Goal: Information Seeking & Learning: Learn about a topic

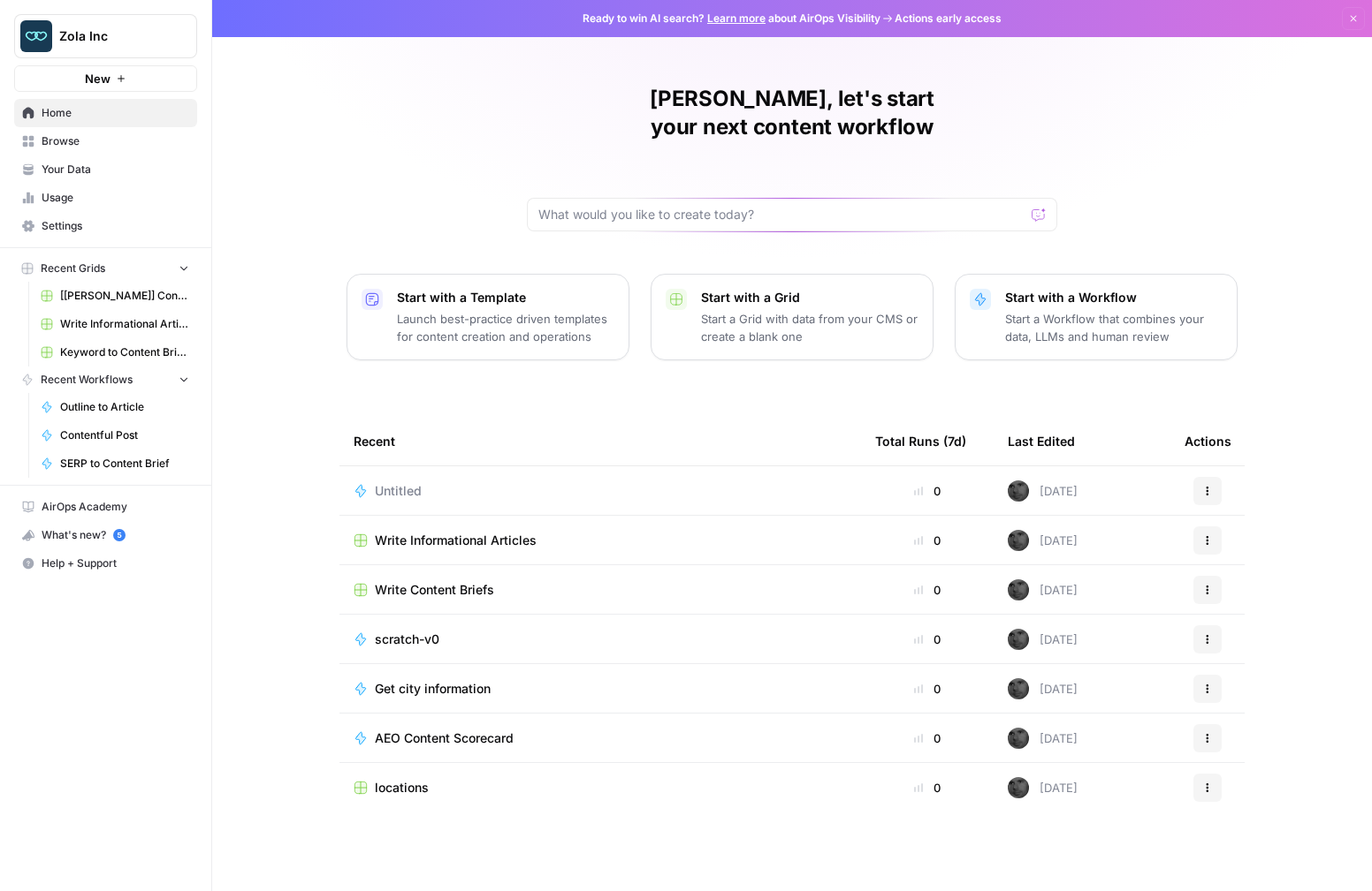
click at [67, 164] on span "Your Data" at bounding box center [115, 170] width 148 height 16
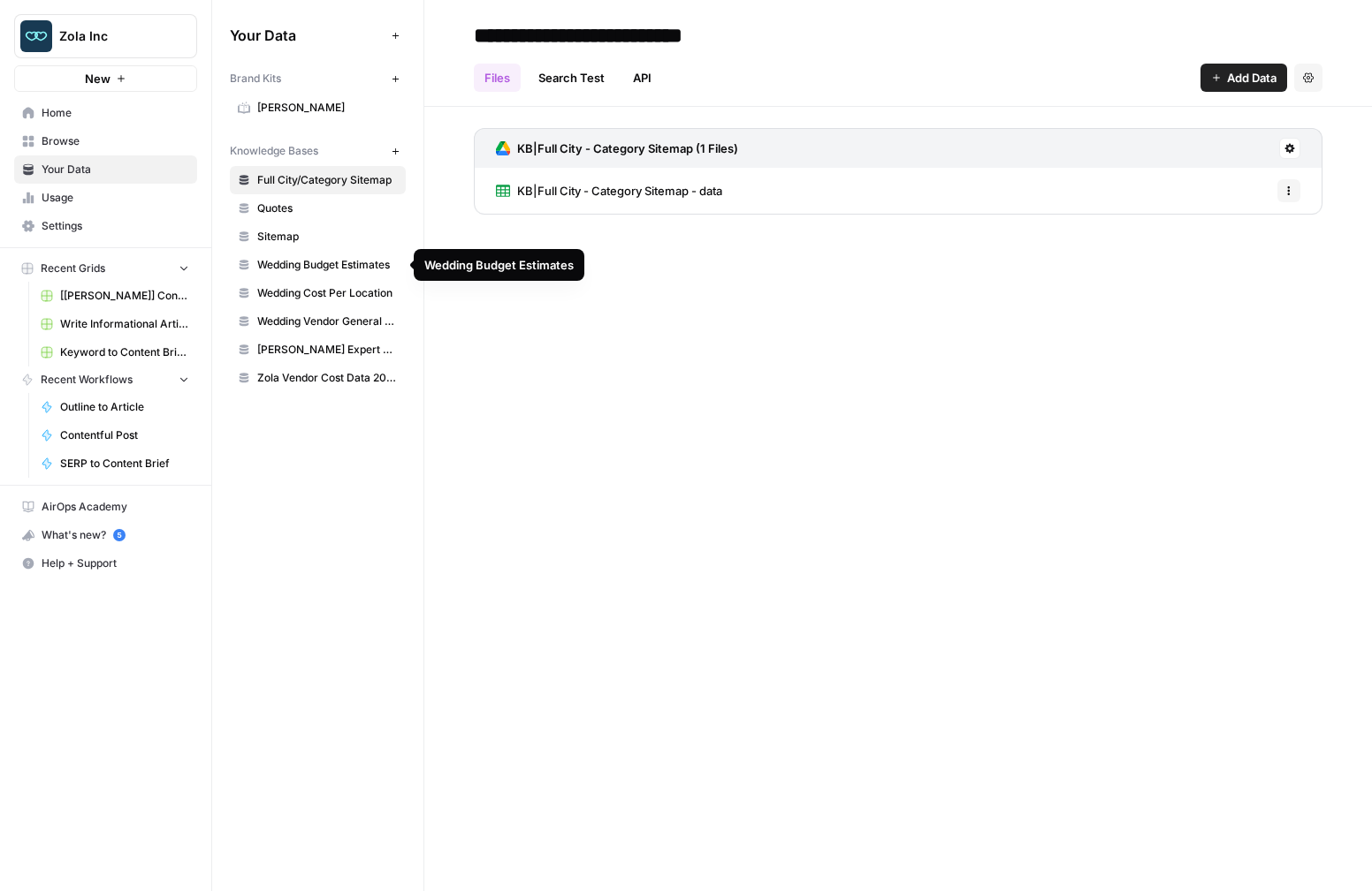
click at [318, 260] on span "Wedding Budget Estimates" at bounding box center [327, 265] width 140 height 16
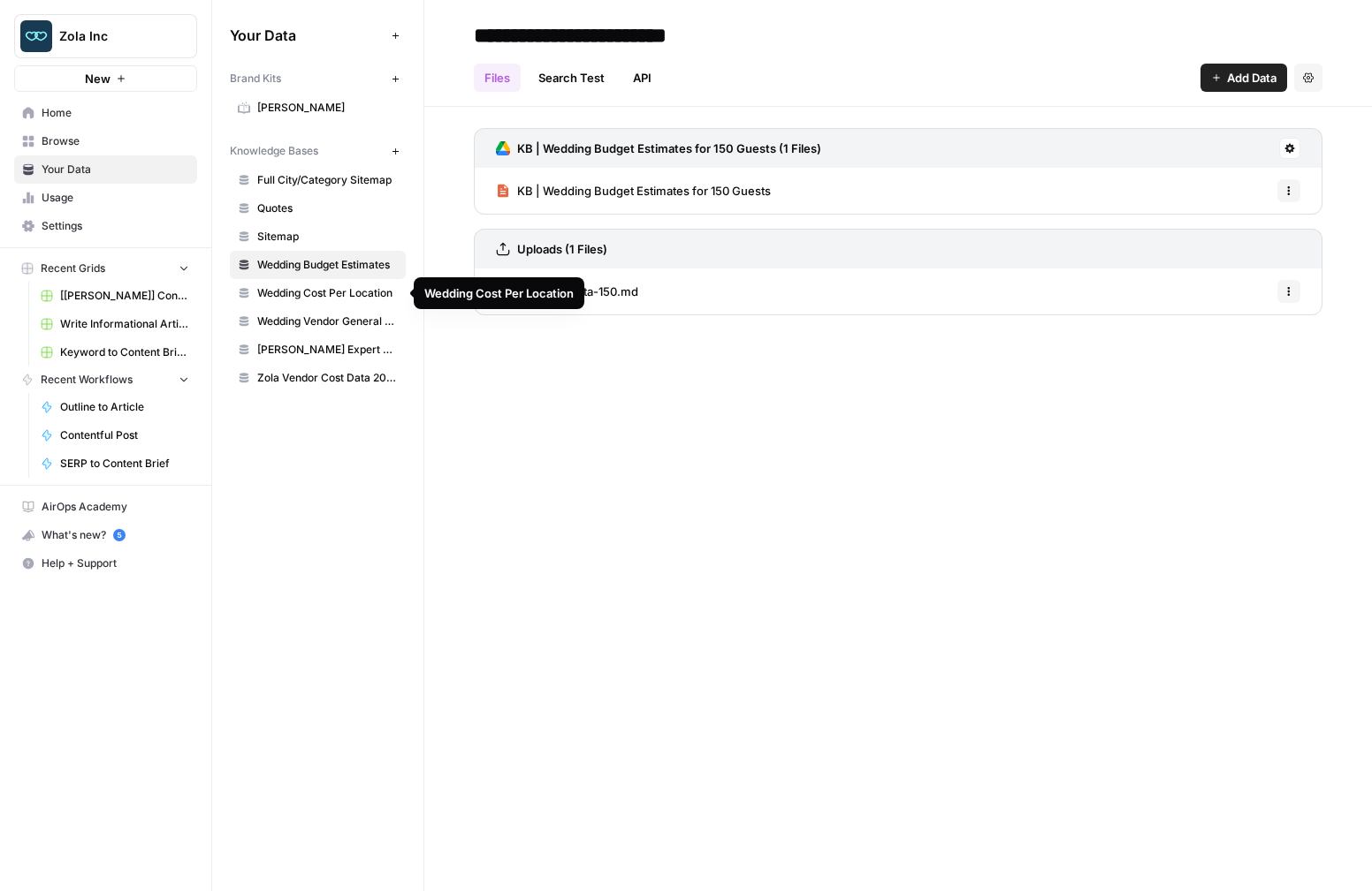
click at [348, 291] on span "Wedding Cost Per Location" at bounding box center [327, 293] width 140 height 16
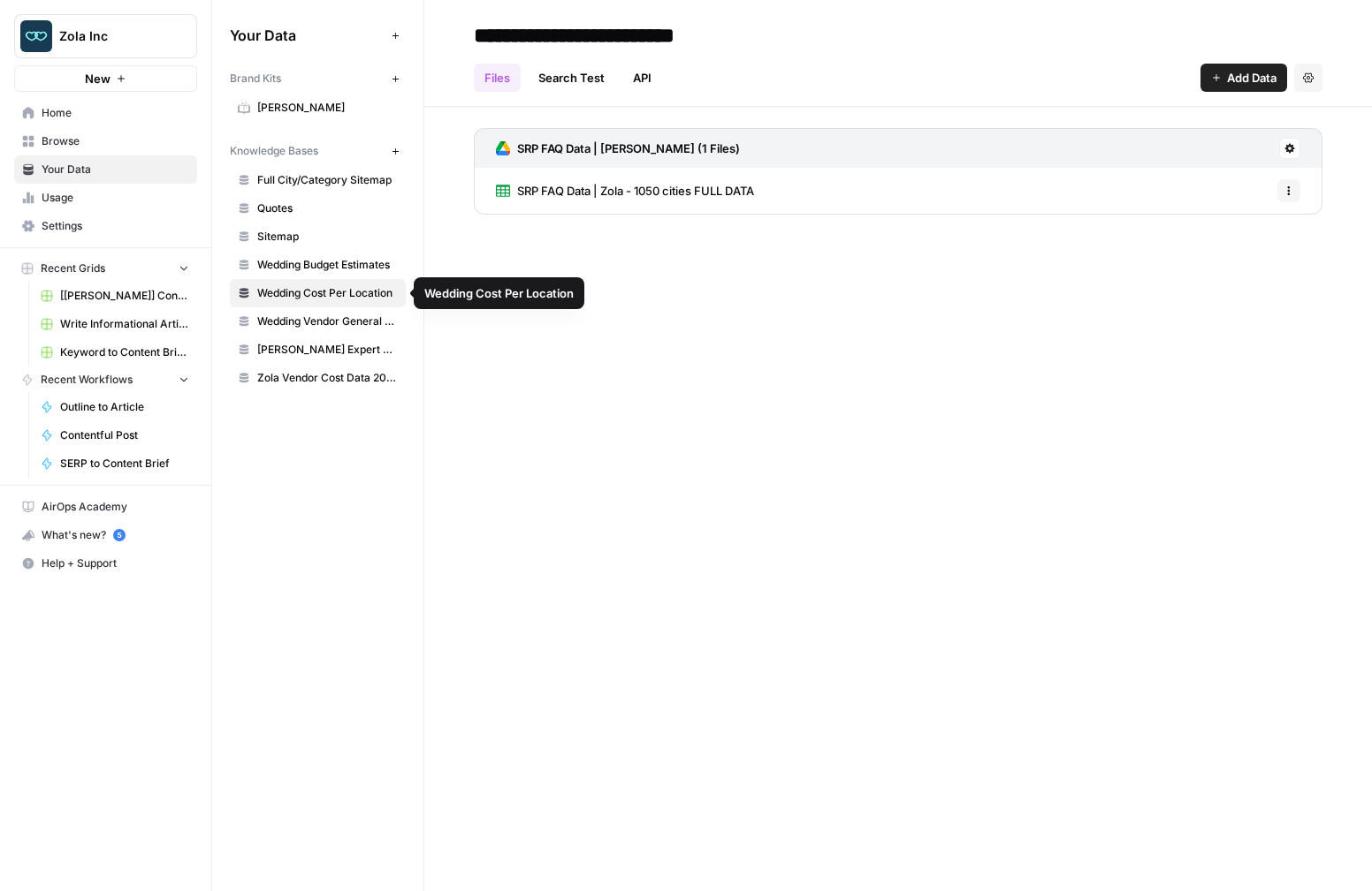
click at [350, 262] on span "Wedding Budget Estimates" at bounding box center [327, 265] width 140 height 16
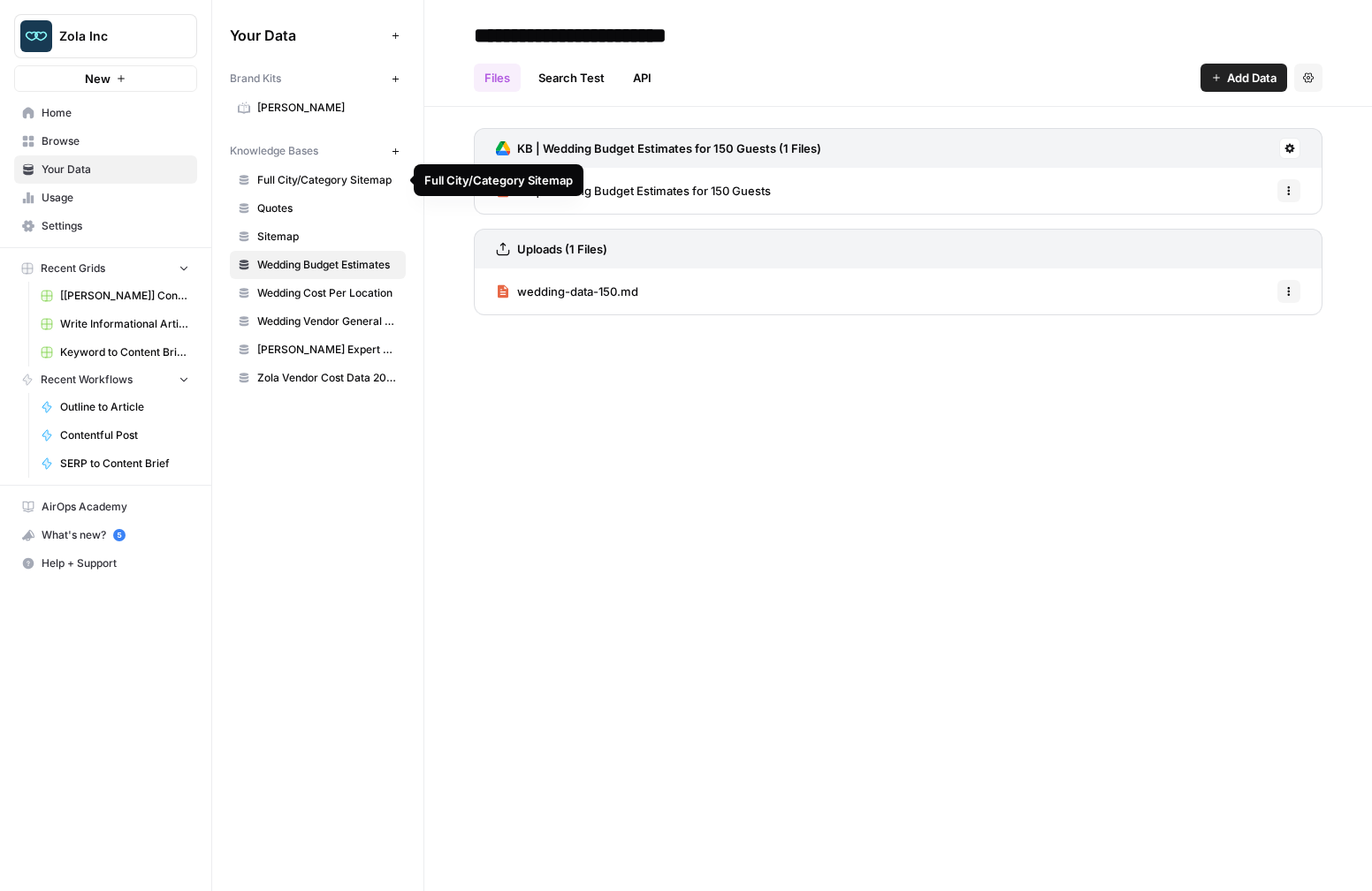
click at [320, 176] on span "Full City/Category Sitemap" at bounding box center [327, 180] width 140 height 16
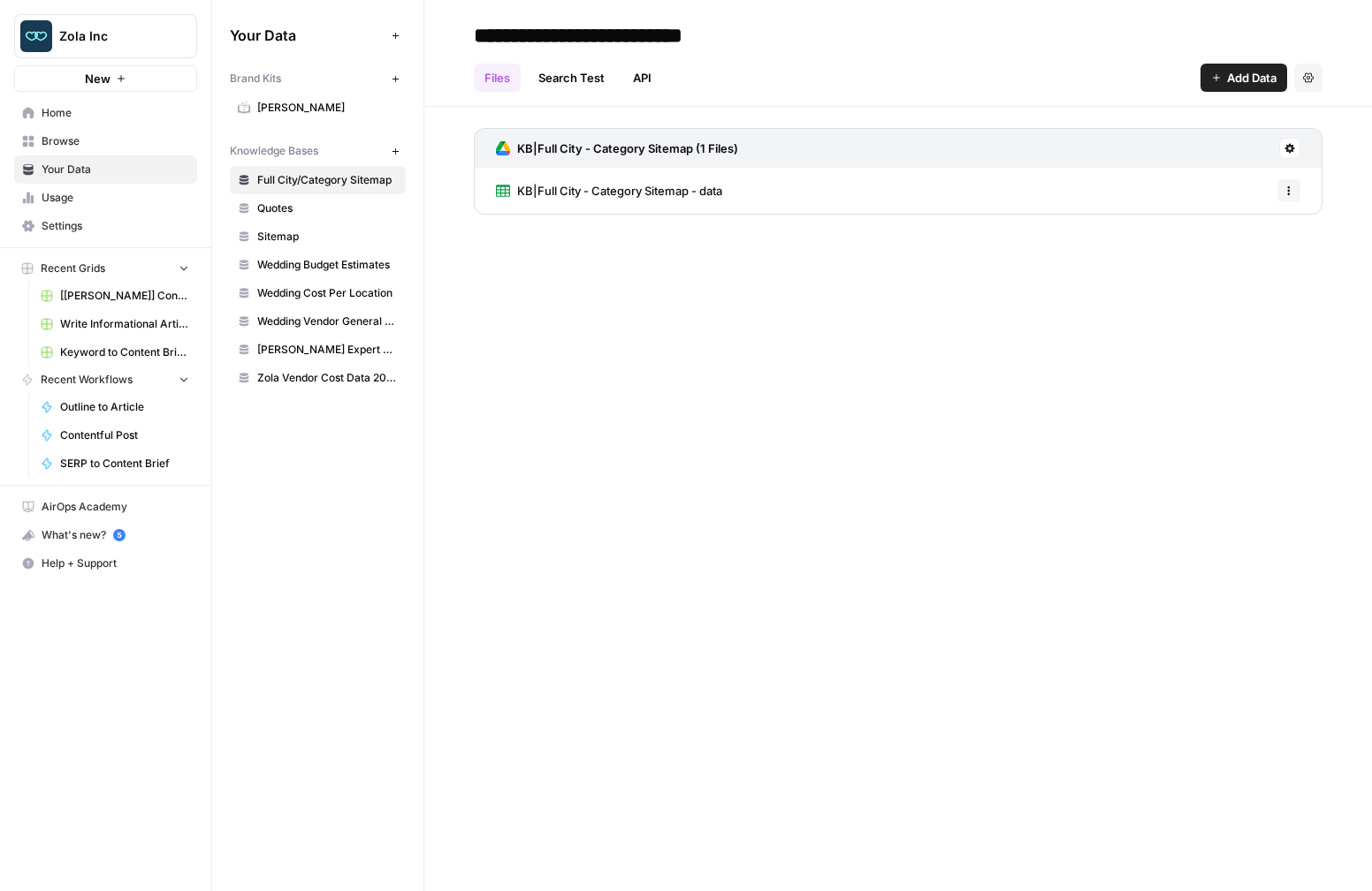
click at [577, 191] on span "KB|Full City - Category Sitemap - data" at bounding box center [619, 191] width 205 height 18
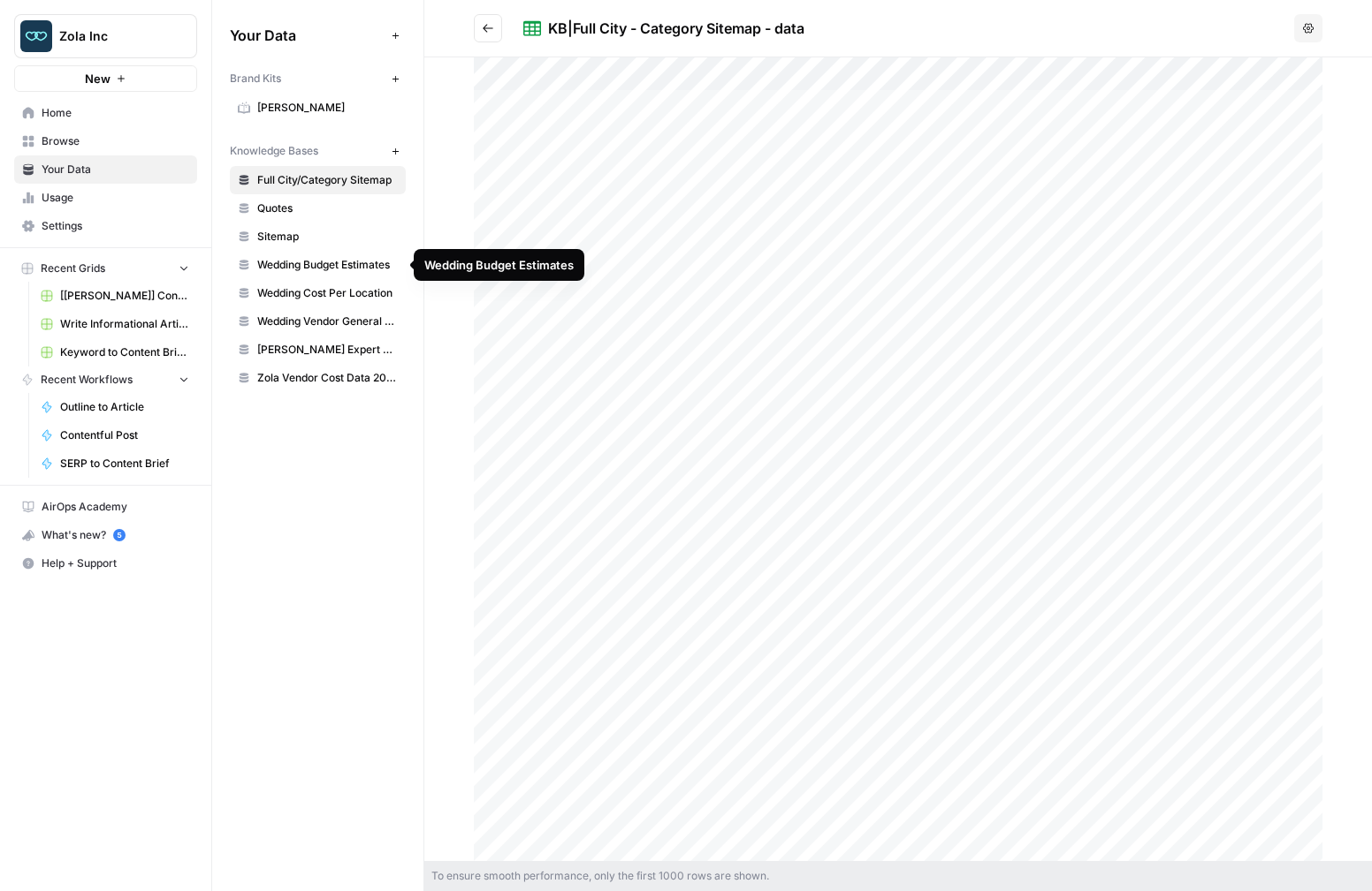
click at [317, 260] on span "Wedding Budget Estimates" at bounding box center [327, 265] width 140 height 16
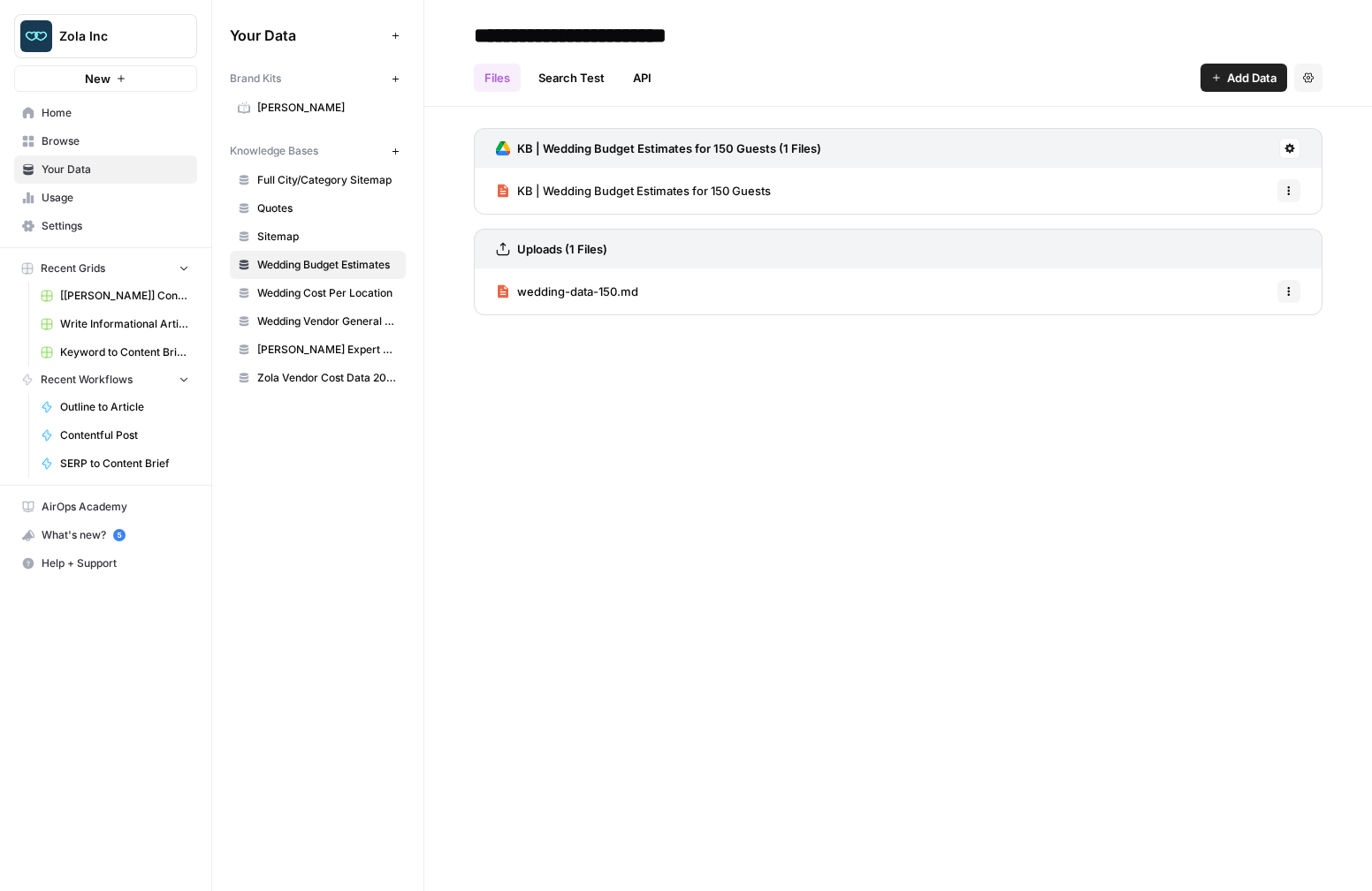
click at [602, 192] on span "KB | Wedding Budget Estimates for 150 Guests" at bounding box center [644, 191] width 254 height 18
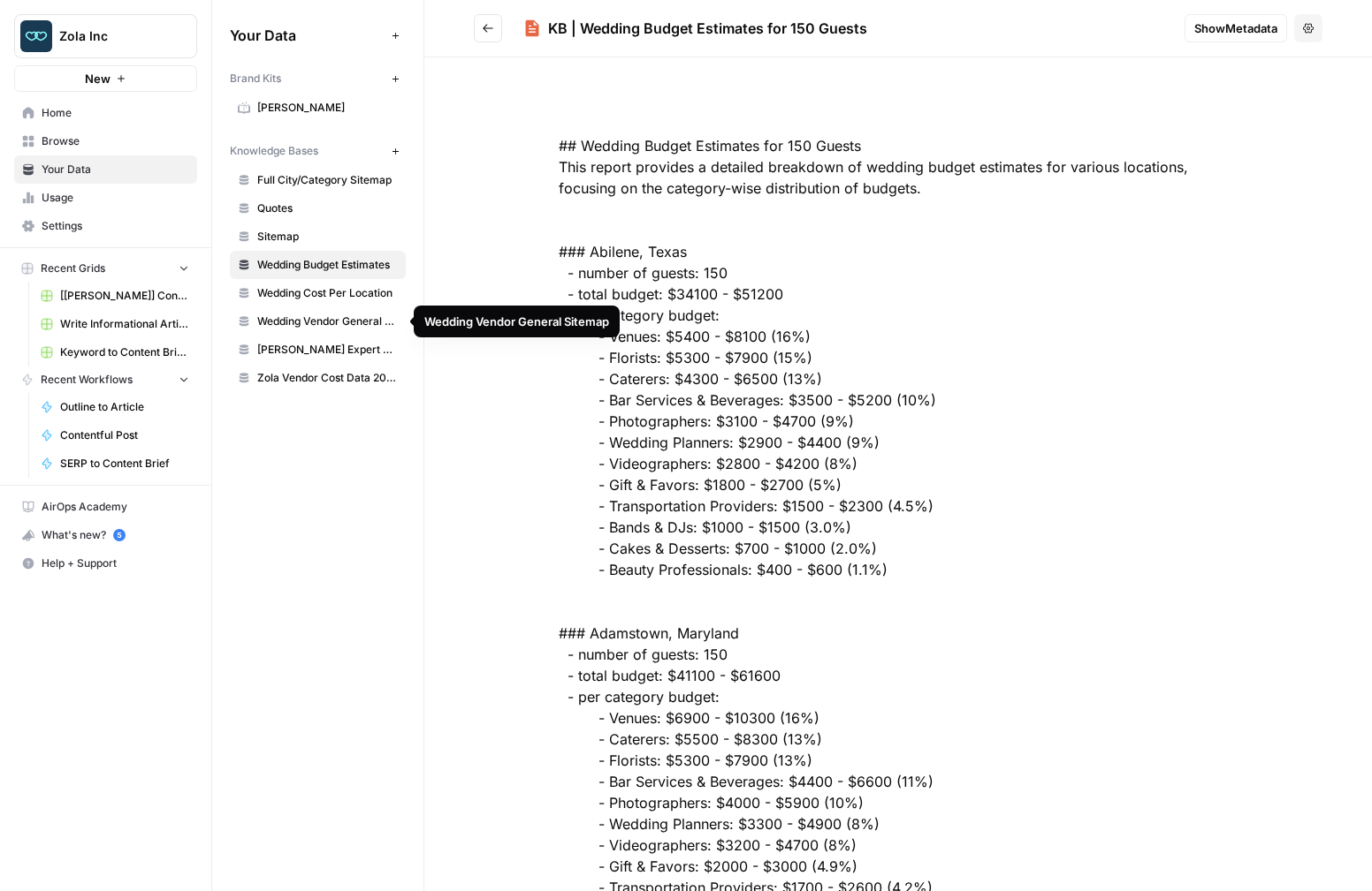
click at [338, 318] on span "Wedding Vendor General Sitemap" at bounding box center [327, 321] width 140 height 16
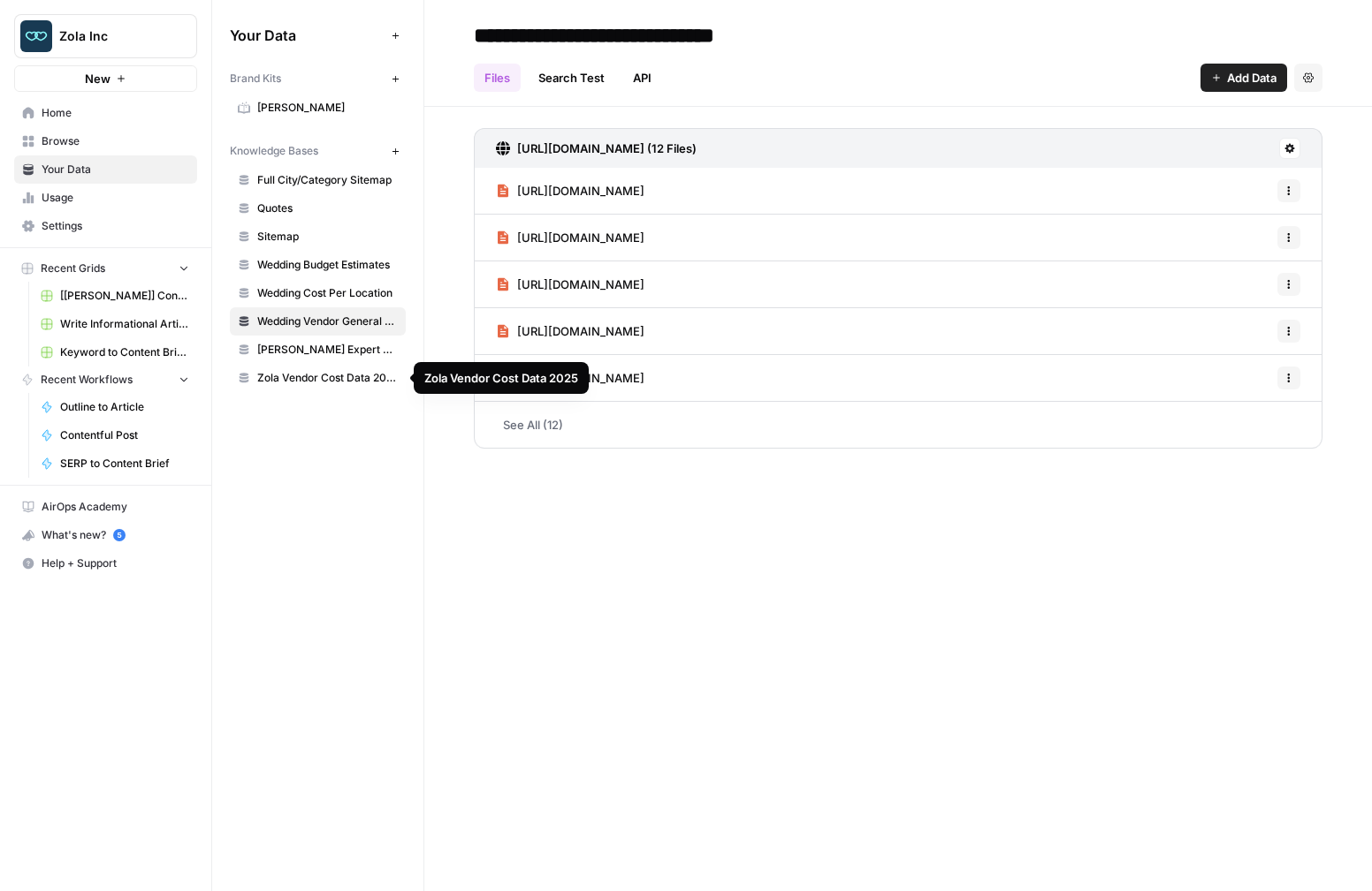
click at [312, 379] on span "Zola Vendor Cost Data 2025" at bounding box center [327, 377] width 140 height 16
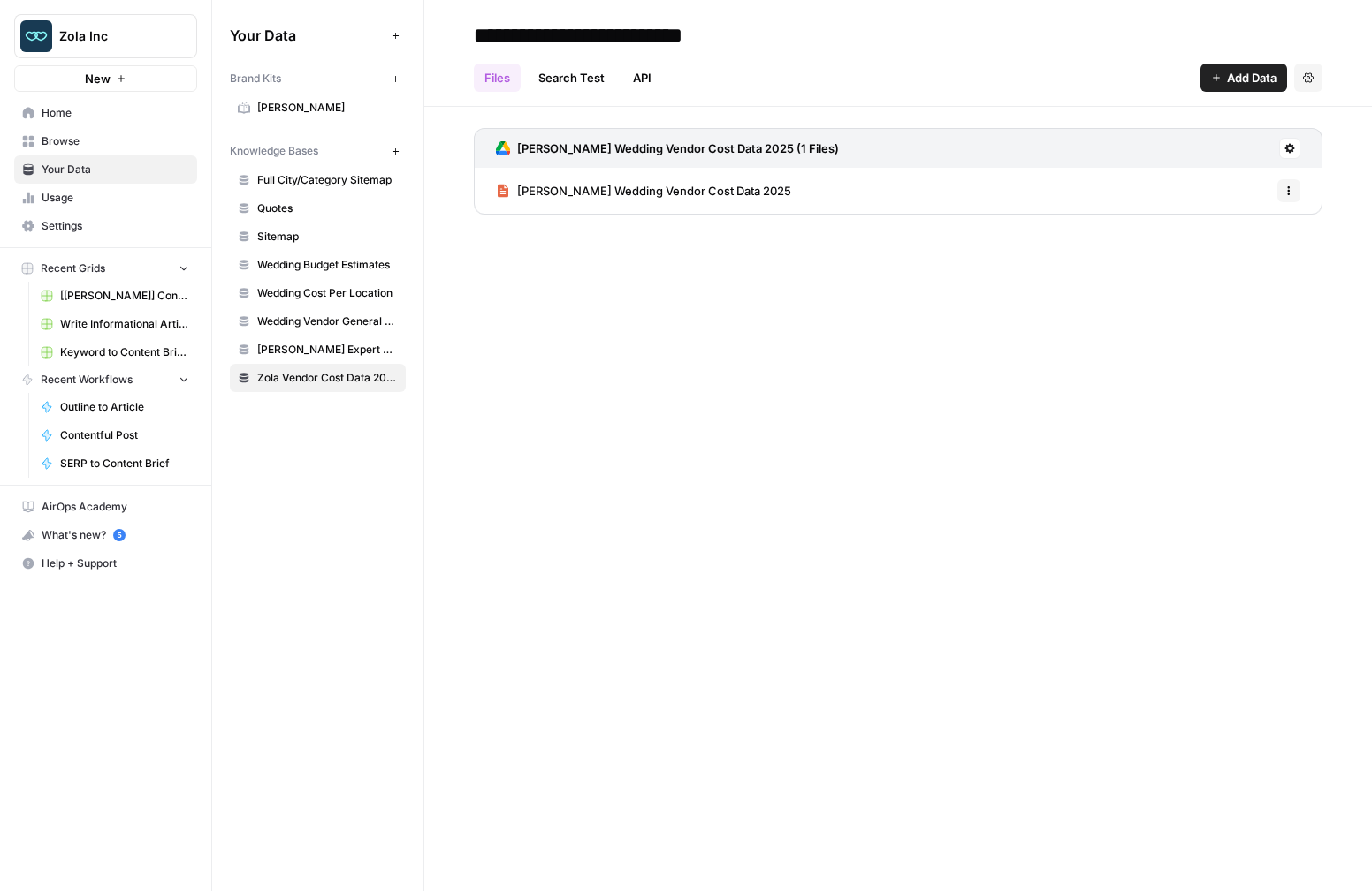
click at [546, 191] on span "[PERSON_NAME] Wedding Vendor Cost Data 2025" at bounding box center [653, 191] width 274 height 18
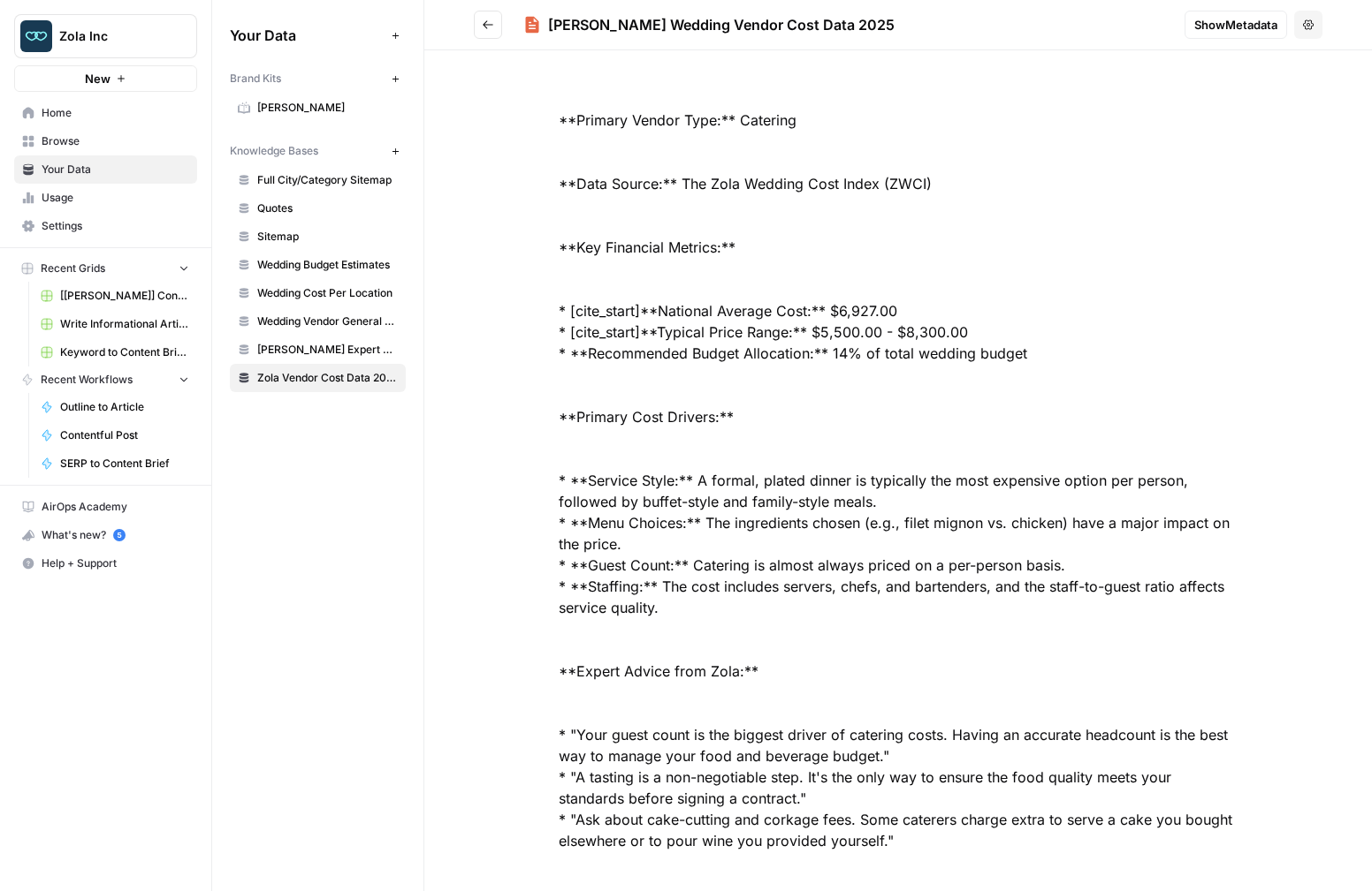
scroll to position [3787, 0]
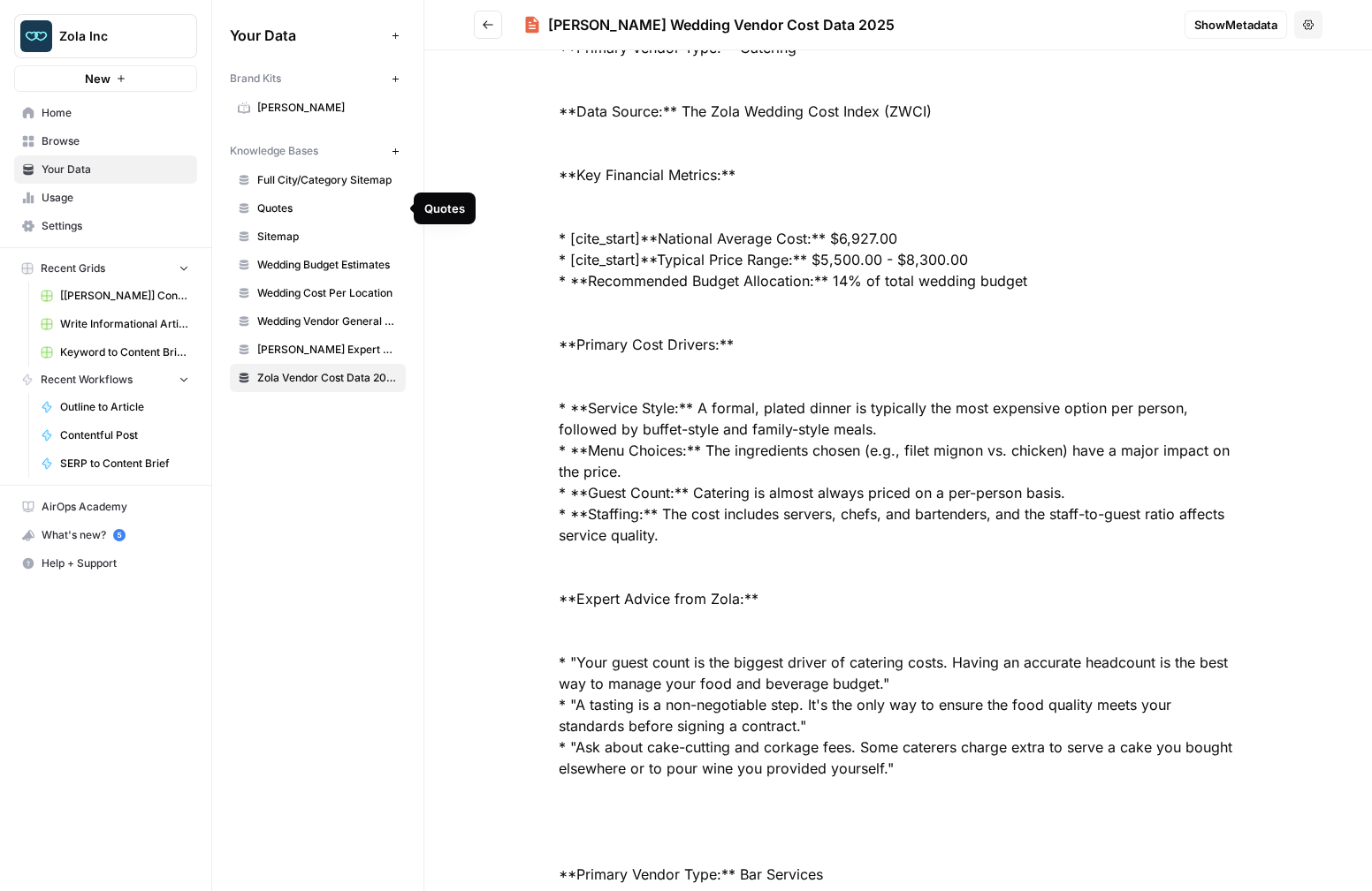
click at [281, 178] on span "Full City/Category Sitemap" at bounding box center [327, 180] width 140 height 16
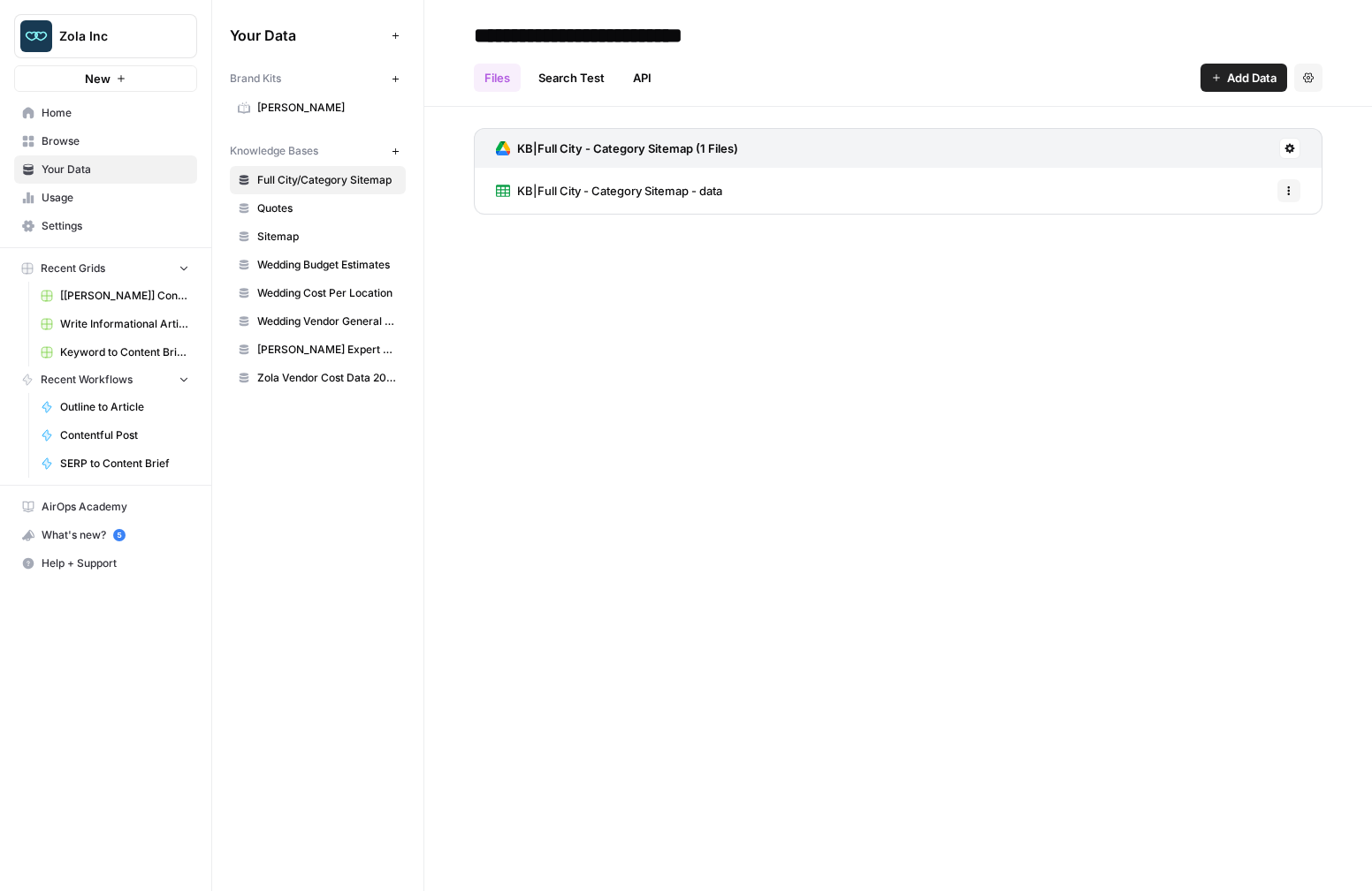
click at [580, 188] on span "KB|Full City - Category Sitemap - data" at bounding box center [619, 191] width 205 height 18
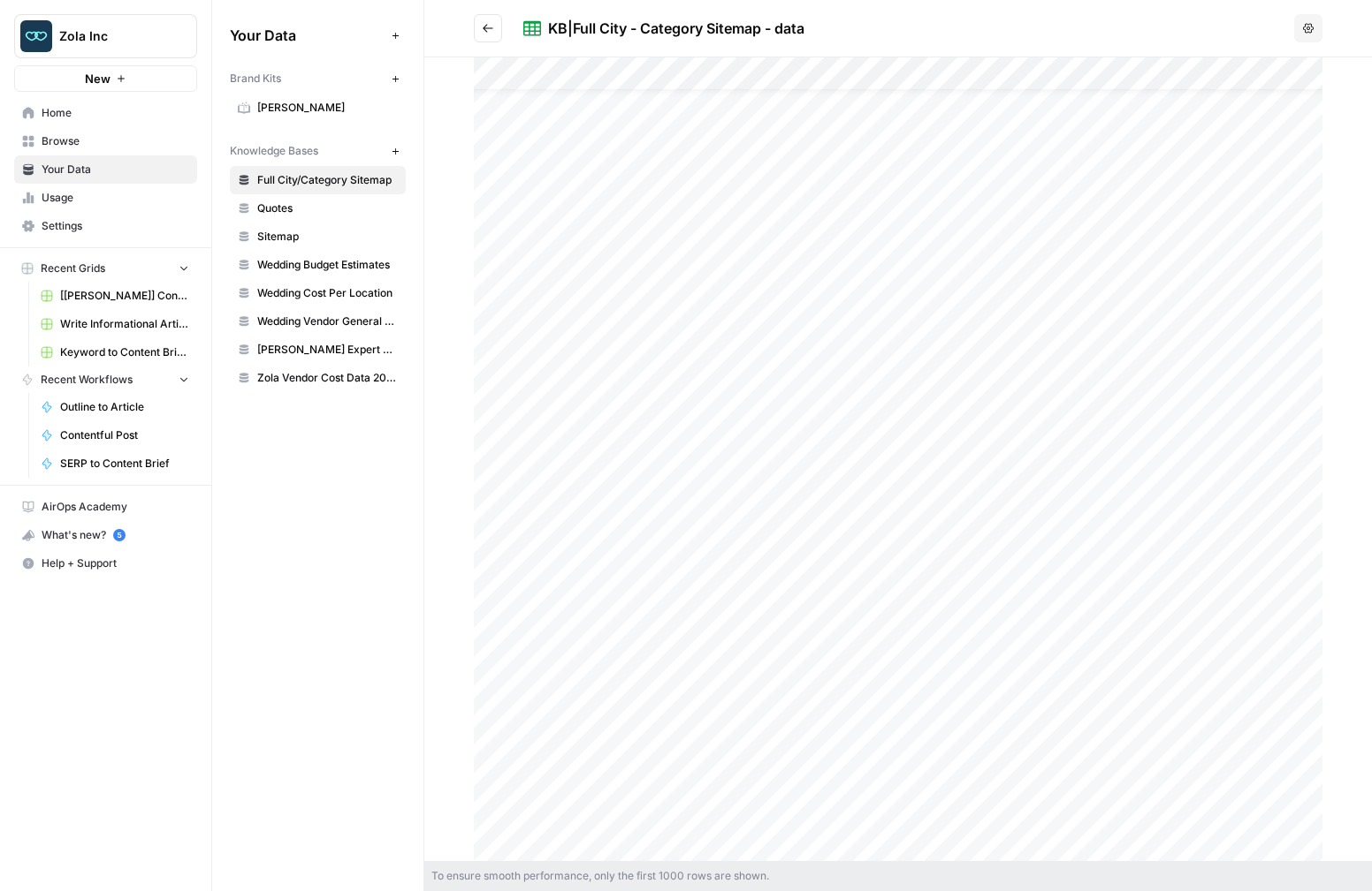
scroll to position [35, 1]
click at [301, 260] on span "Wedding Budget Estimates" at bounding box center [327, 265] width 140 height 16
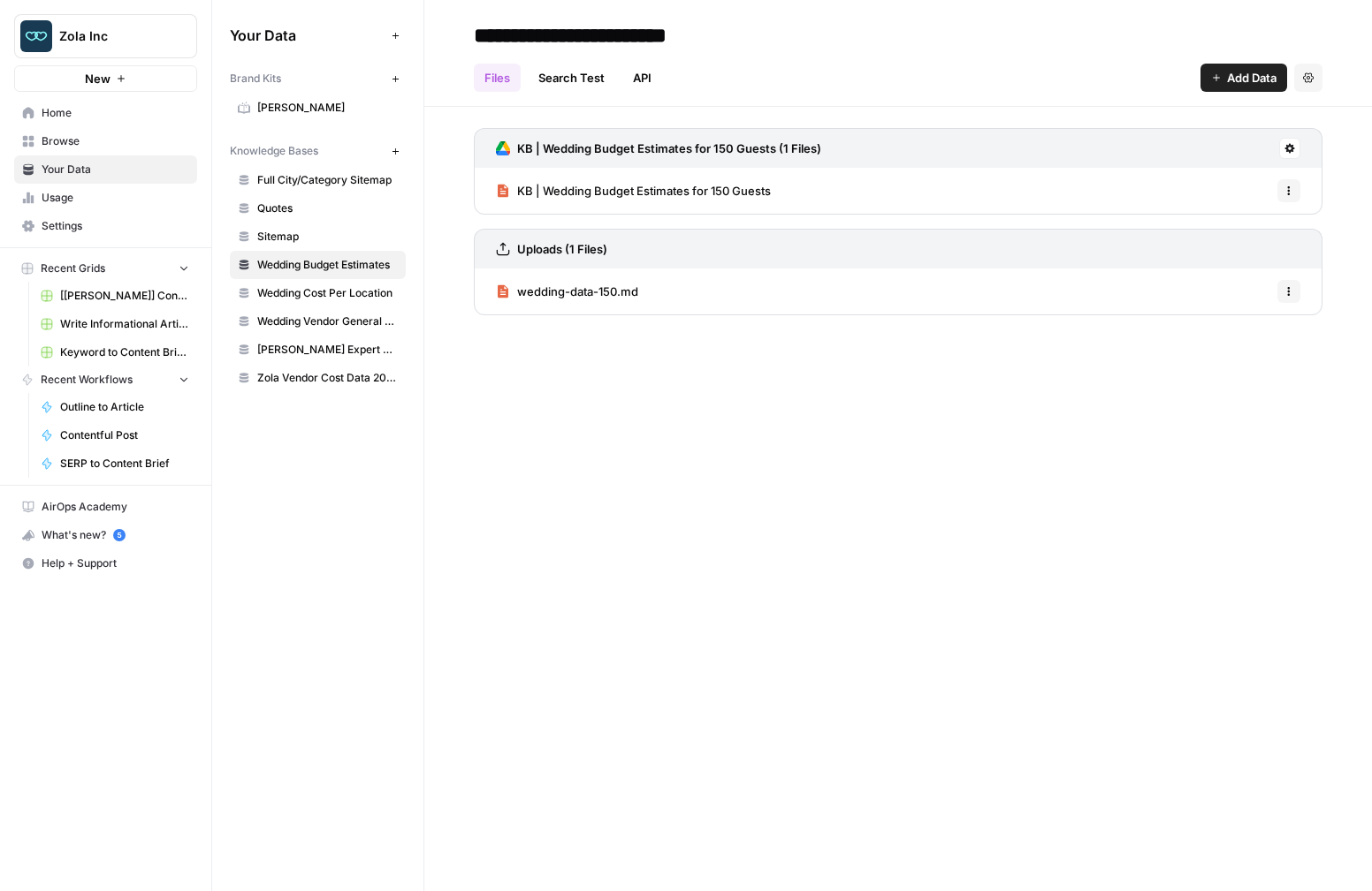
click at [623, 187] on span "KB | Wedding Budget Estimates for 150 Guests" at bounding box center [644, 191] width 254 height 18
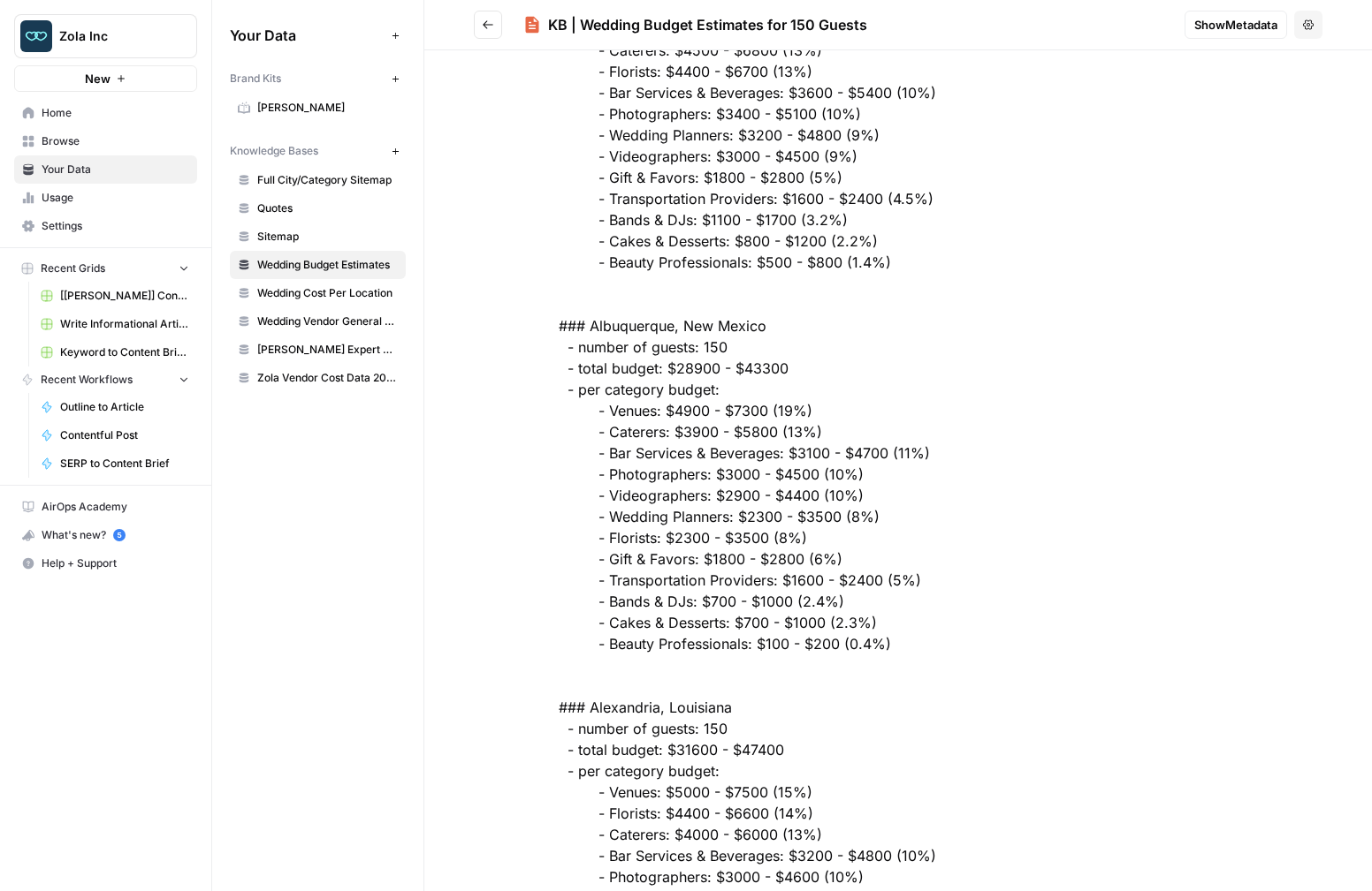
scroll to position [3751, 0]
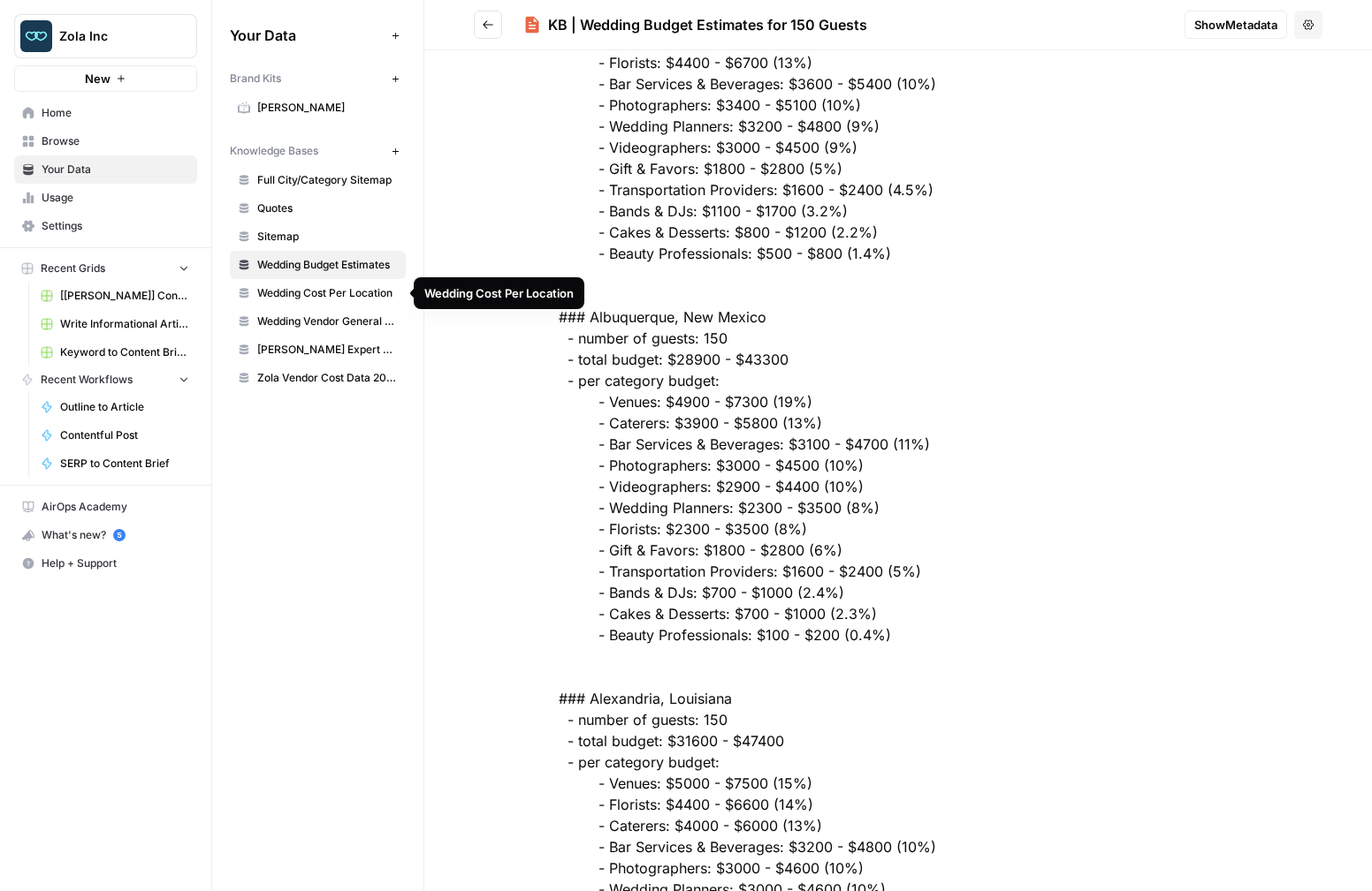
click at [329, 291] on span "Wedding Cost Per Location" at bounding box center [327, 293] width 140 height 16
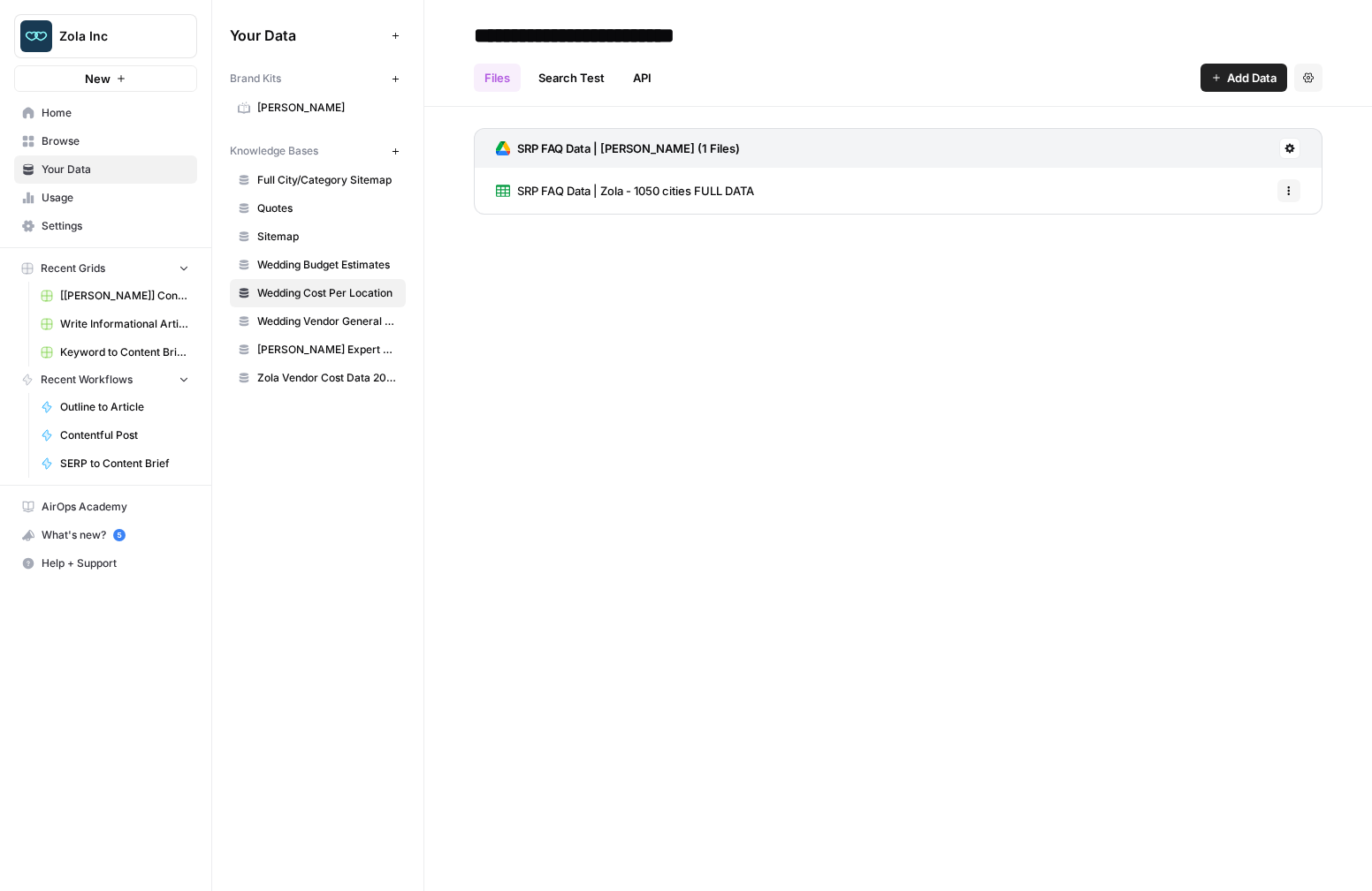
click at [575, 184] on span "SRP FAQ Data | Zola - 1050 cities FULL DATA" at bounding box center [635, 191] width 236 height 18
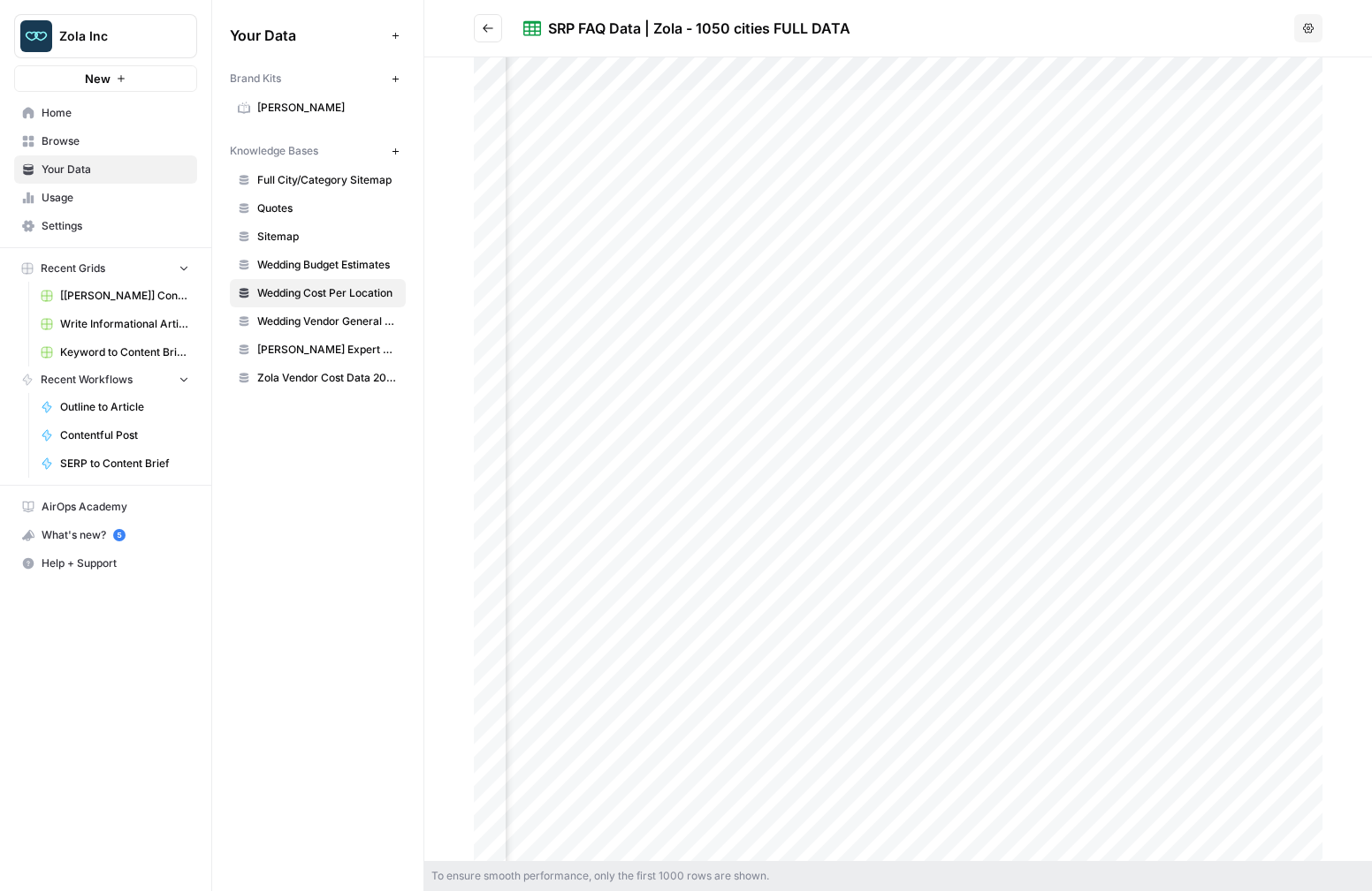
scroll to position [0, 1661]
click at [312, 324] on span "Wedding Vendor General Sitemap" at bounding box center [327, 321] width 140 height 16
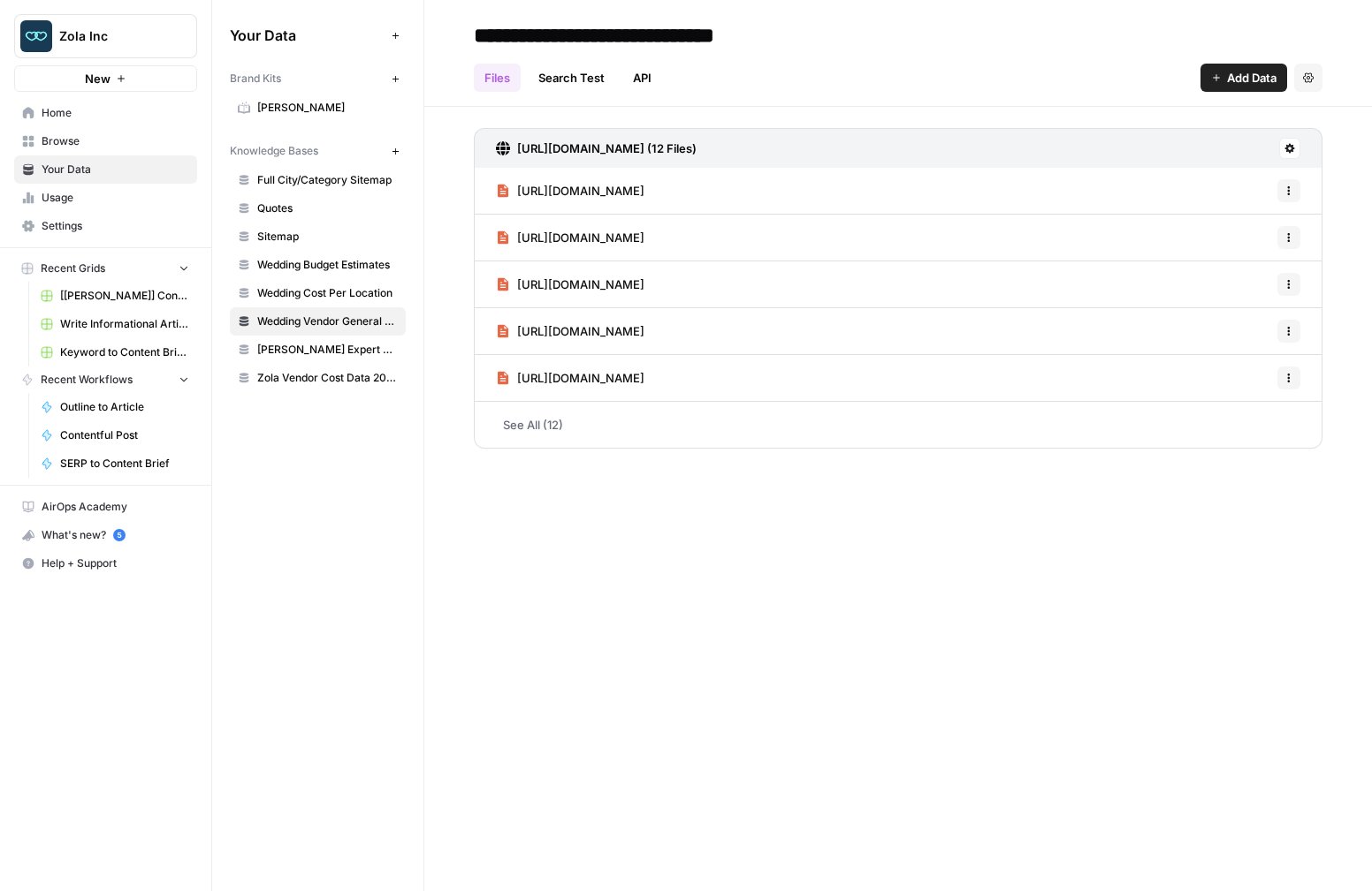
click at [281, 200] on span "Quotes" at bounding box center [327, 208] width 140 height 16
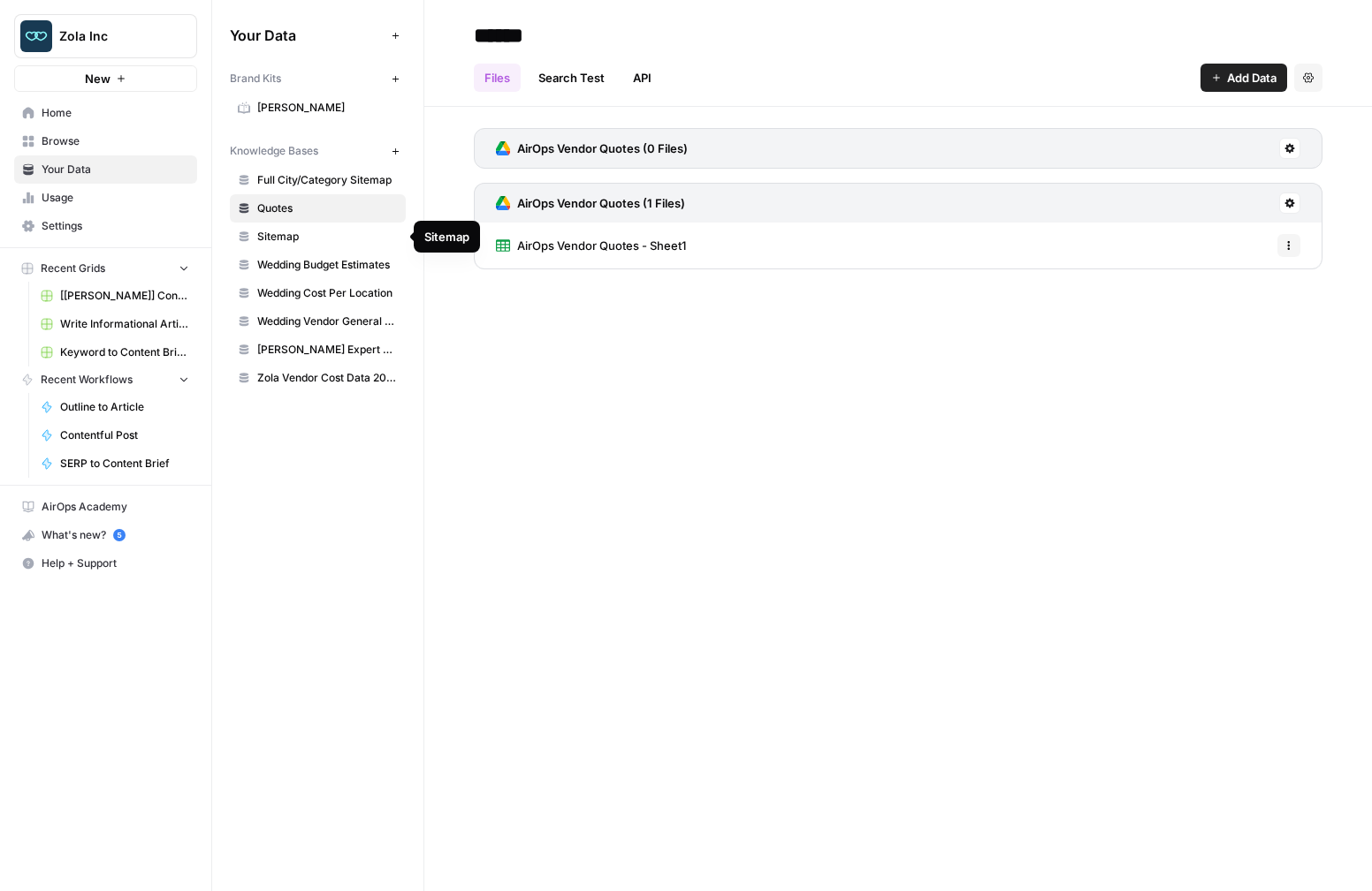
click at [285, 240] on span "Sitemap" at bounding box center [327, 236] width 140 height 16
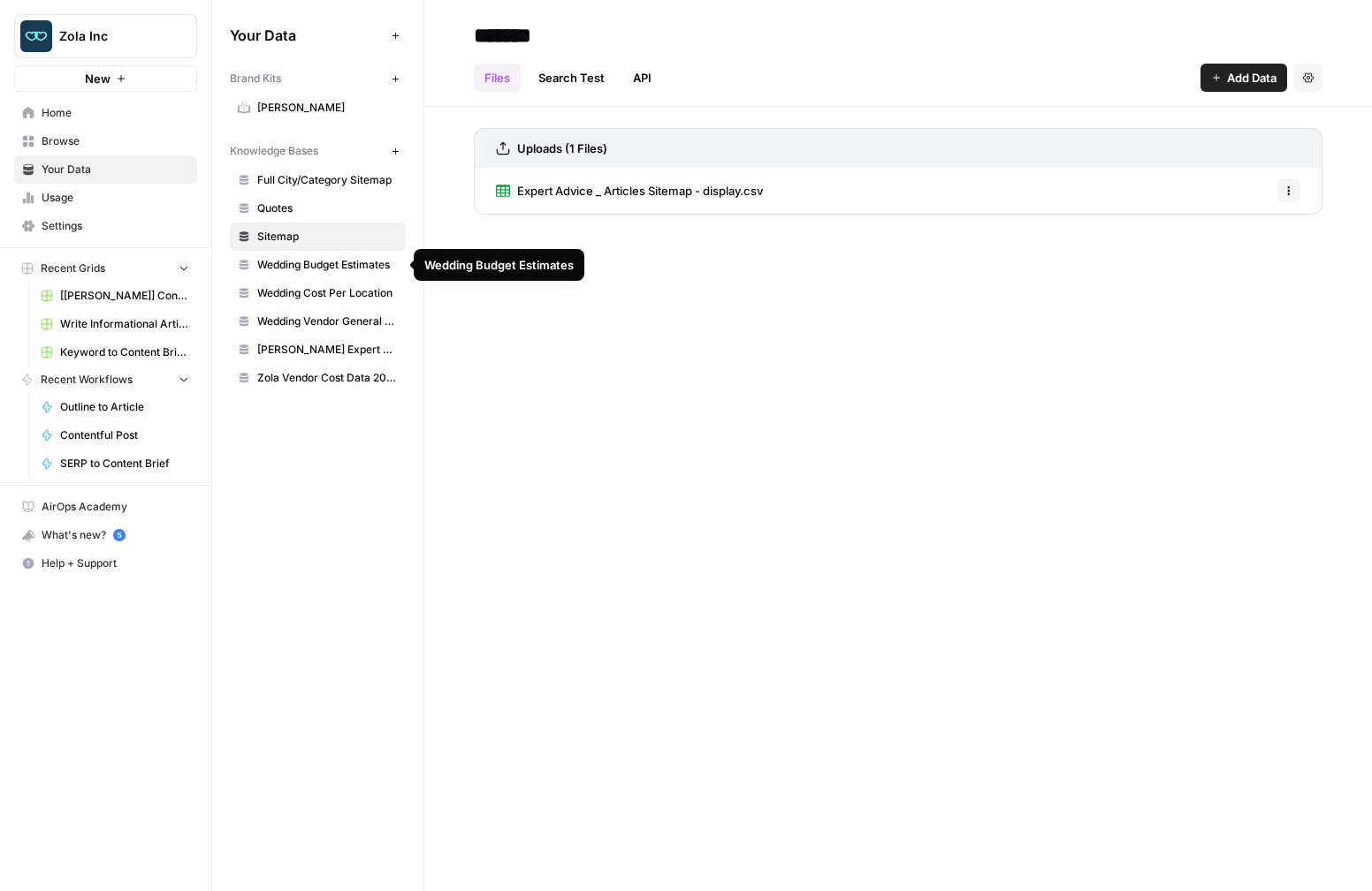
click at [312, 268] on span "Wedding Budget Estimates" at bounding box center [327, 265] width 140 height 16
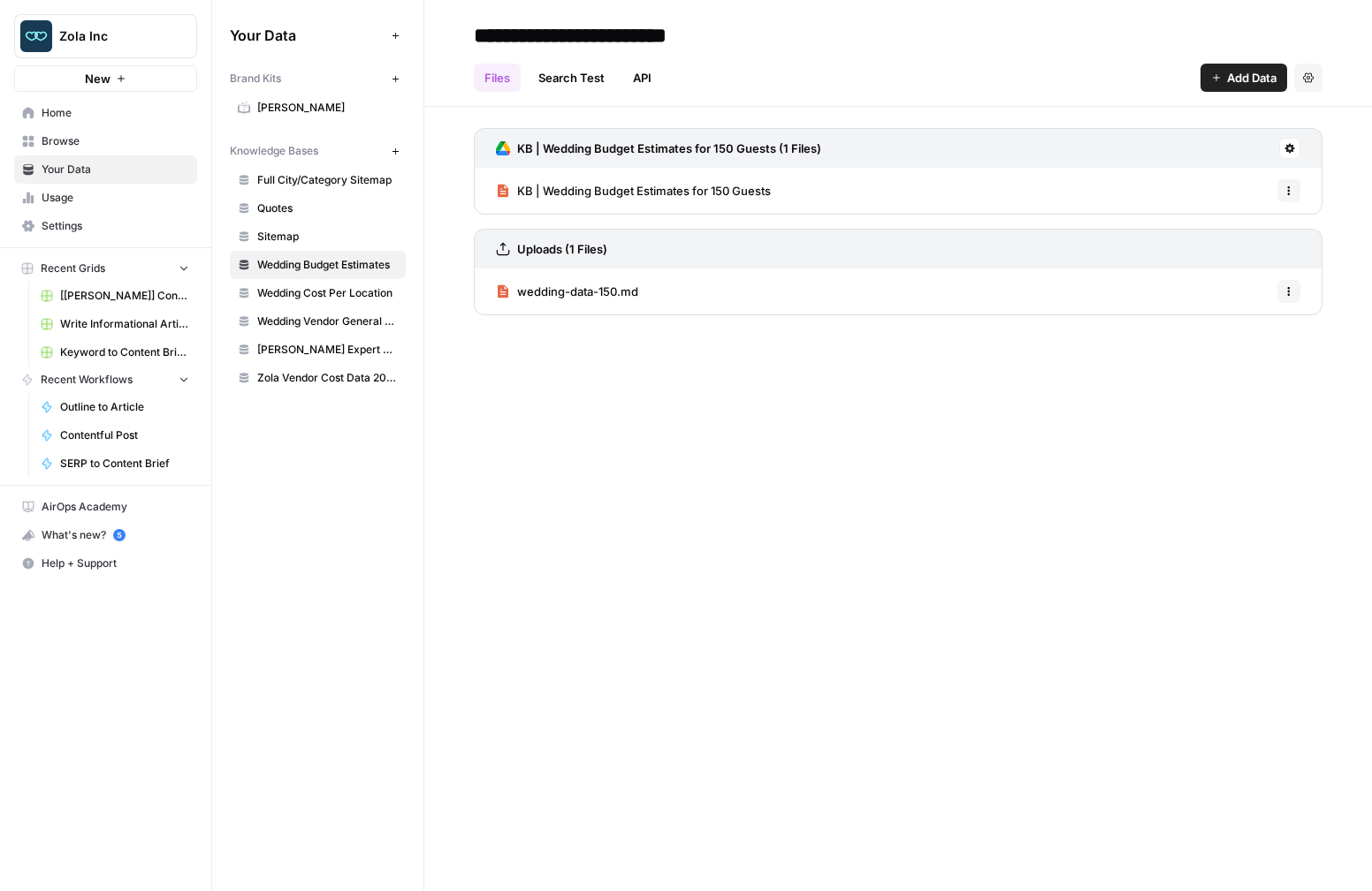
click at [568, 190] on span "KB | Wedding Budget Estimates for 150 Guests" at bounding box center [644, 191] width 254 height 18
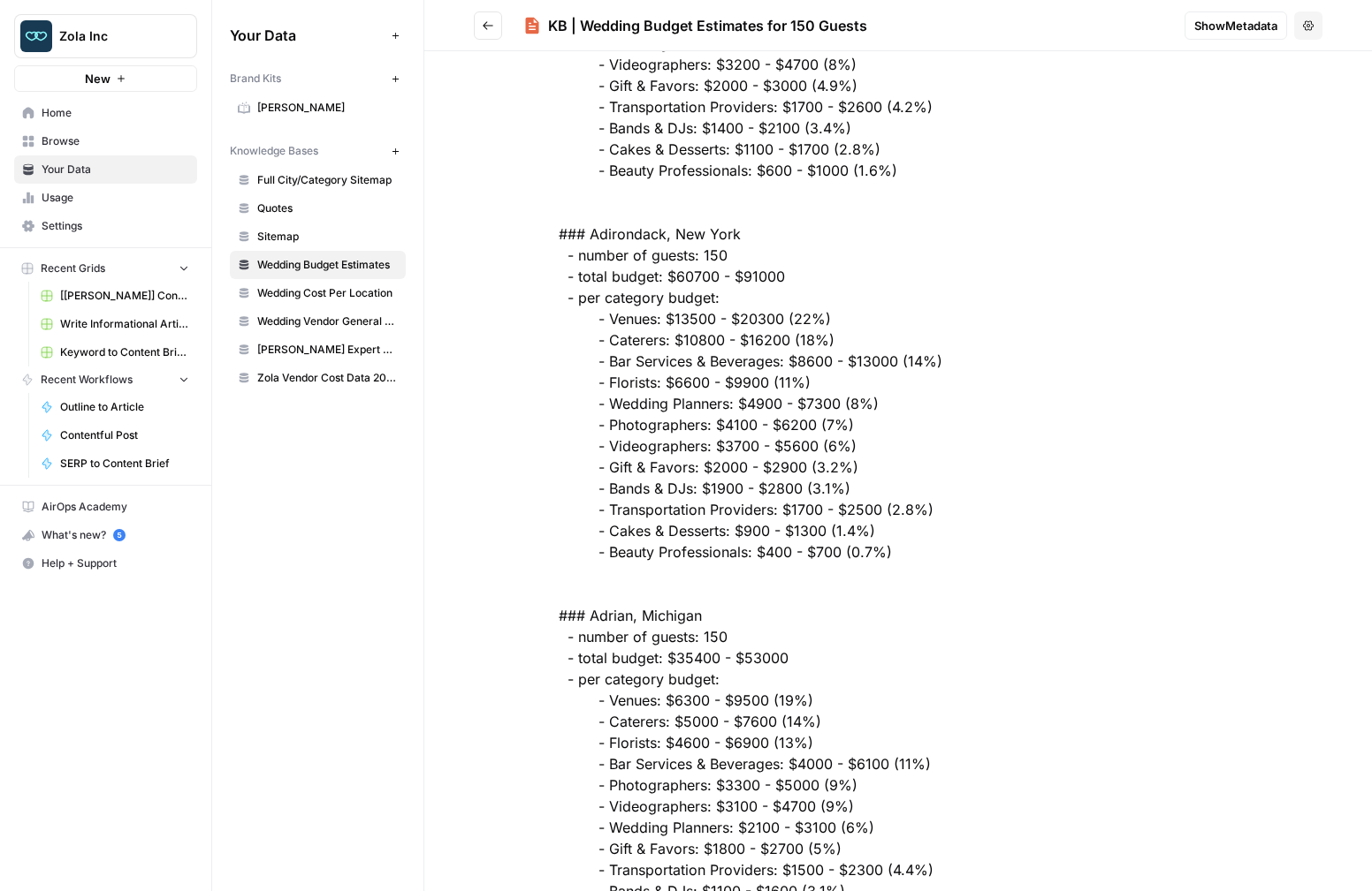
scroll to position [958, 0]
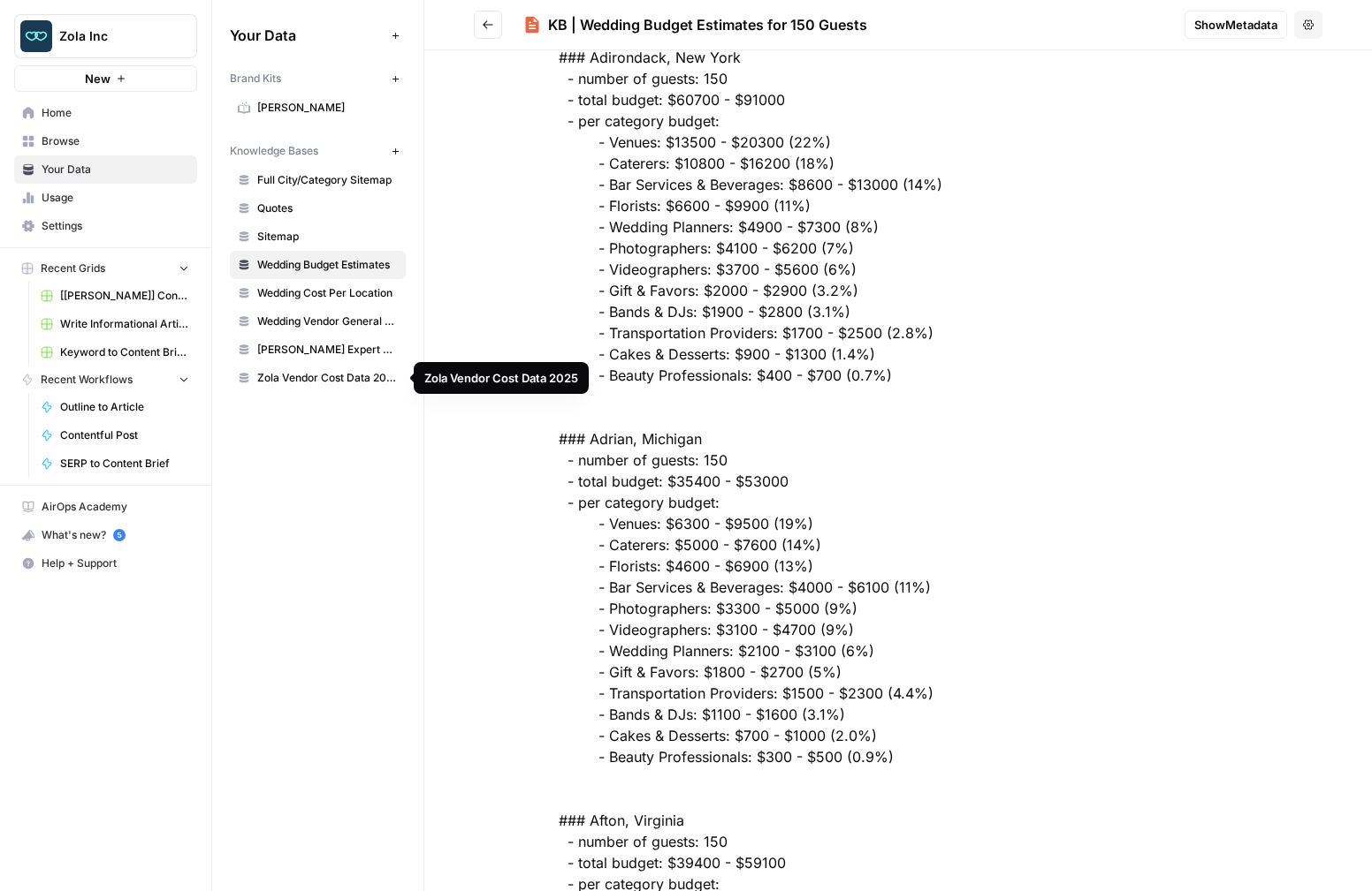
click at [310, 379] on span "Zola Vendor Cost Data 2025" at bounding box center [327, 377] width 140 height 16
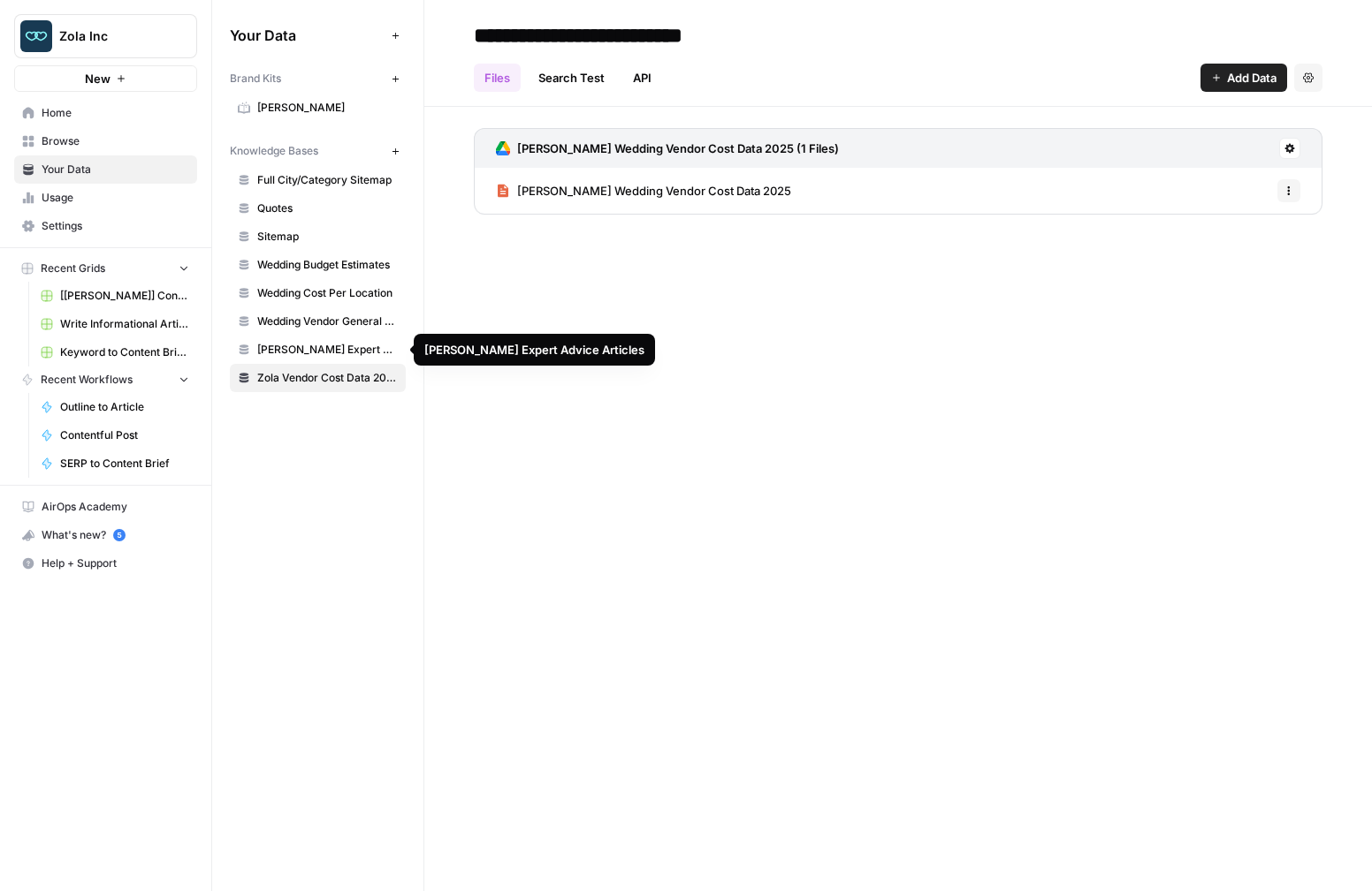
click at [312, 352] on span "[PERSON_NAME] Expert Advice Articles" at bounding box center [327, 350] width 140 height 16
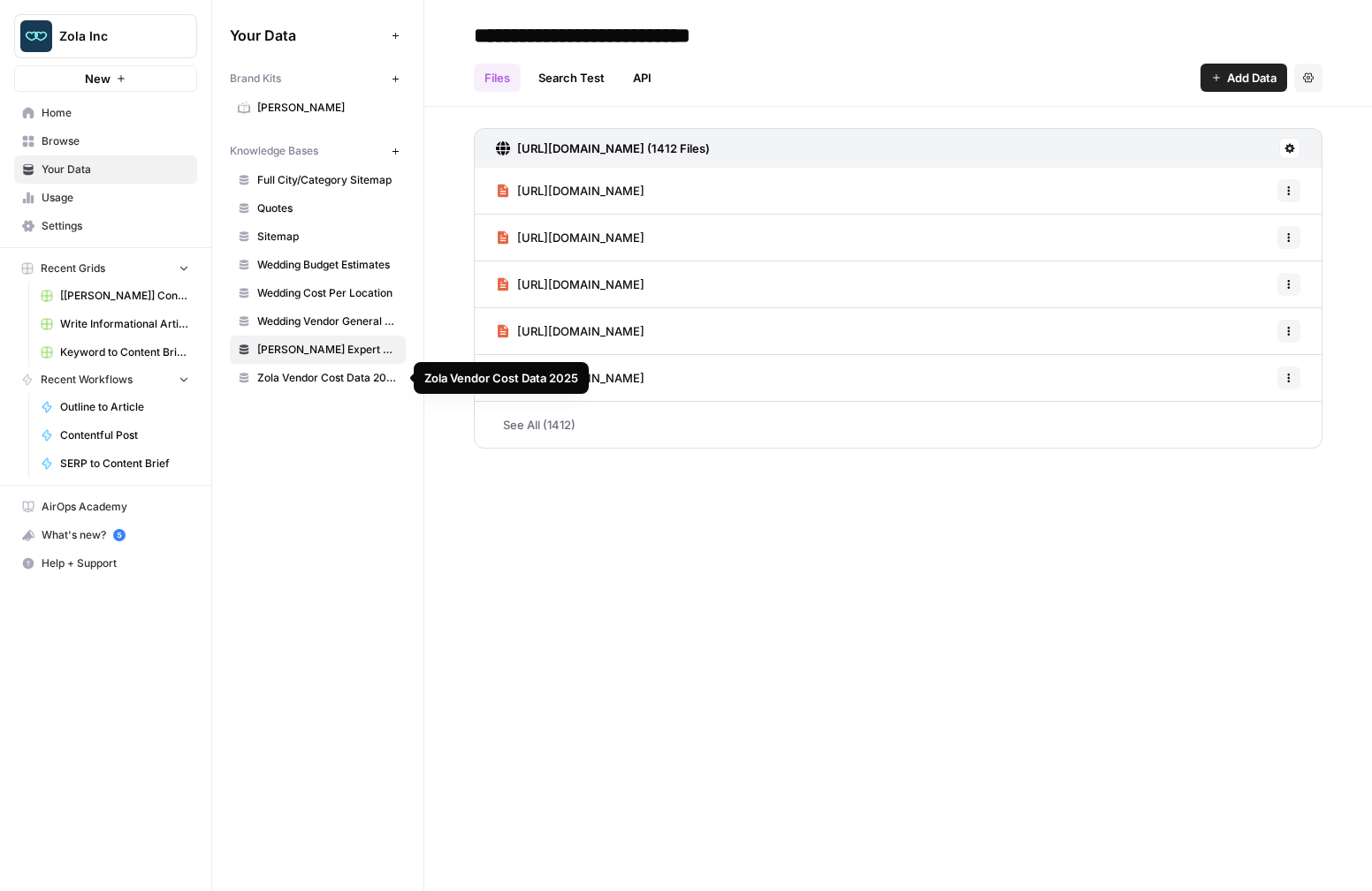
click at [312, 375] on span "Zola Vendor Cost Data 2025" at bounding box center [327, 377] width 140 height 16
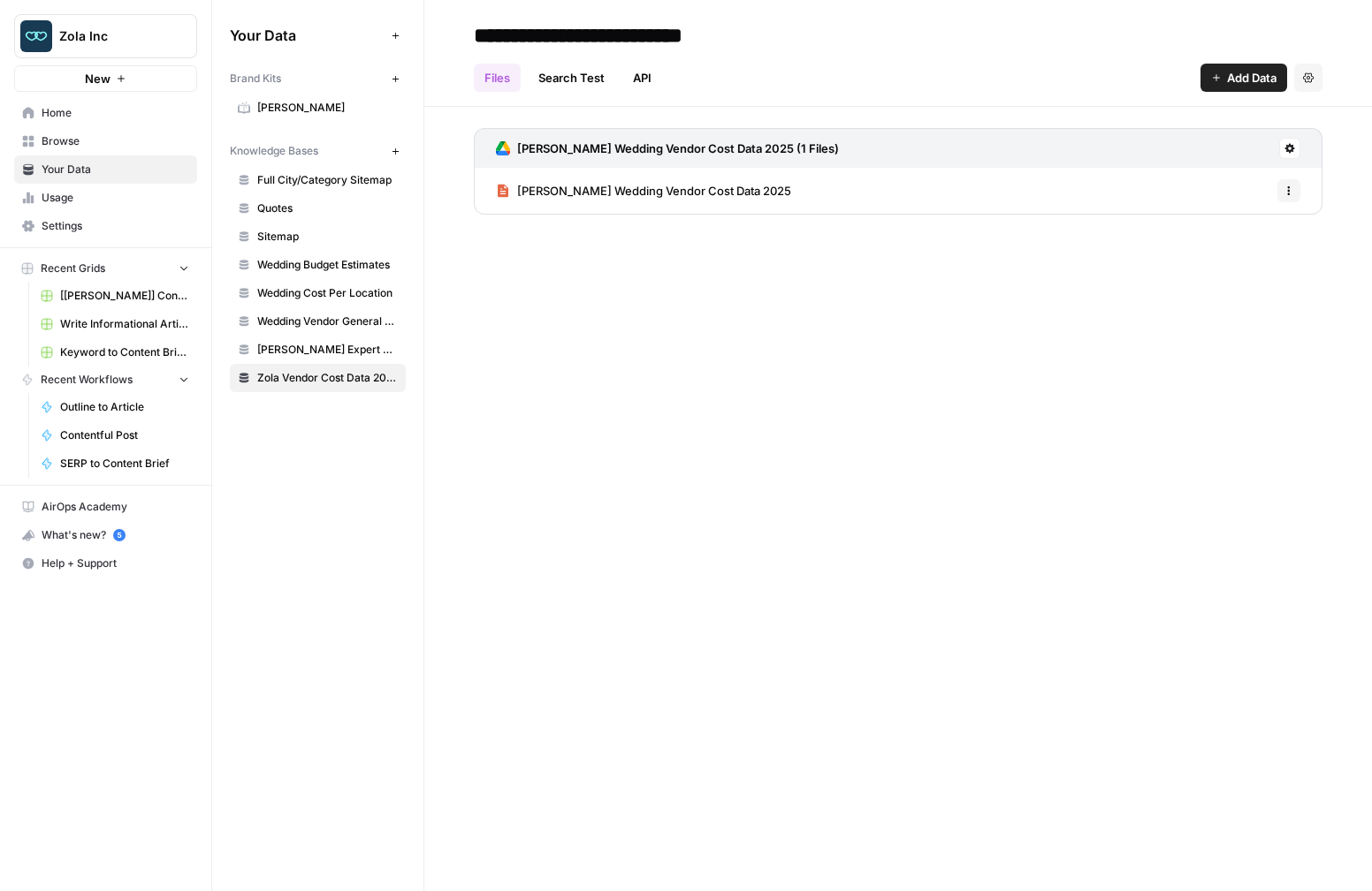
click at [587, 194] on span "[PERSON_NAME] Wedding Vendor Cost Data 2025" at bounding box center [653, 191] width 274 height 18
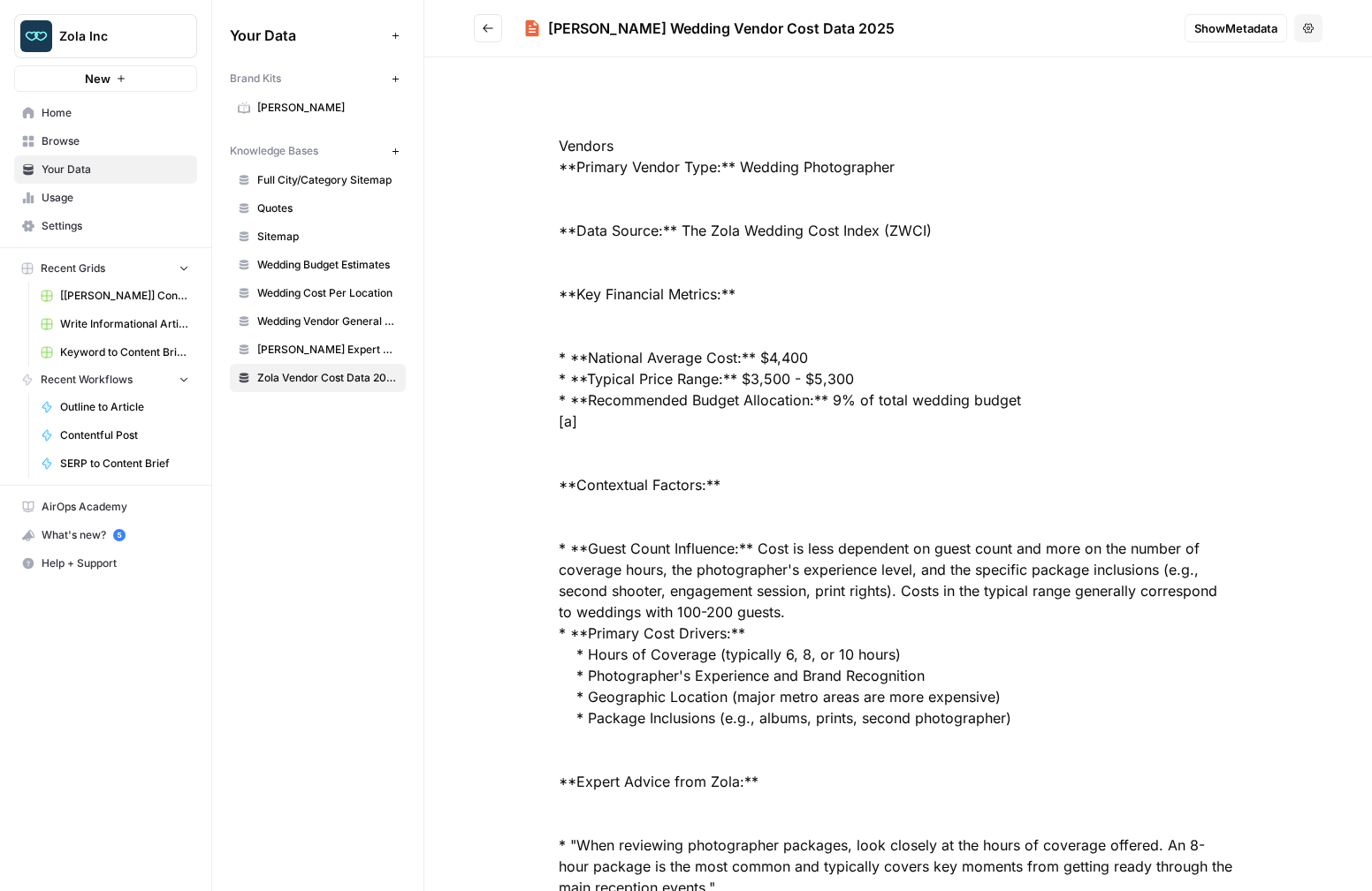
scroll to position [425, 0]
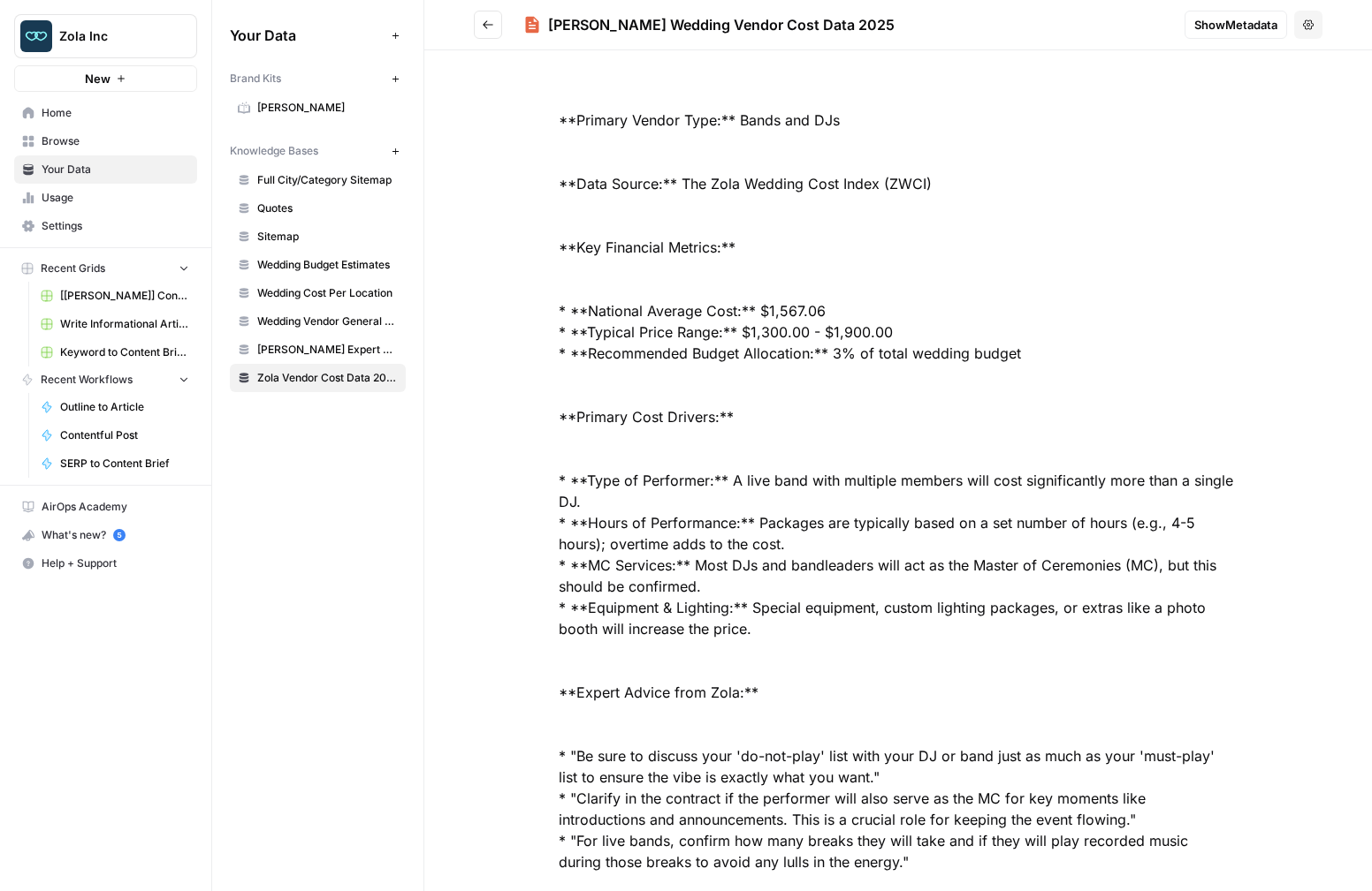
scroll to position [1991, 0]
